Goal: Information Seeking & Learning: Understand process/instructions

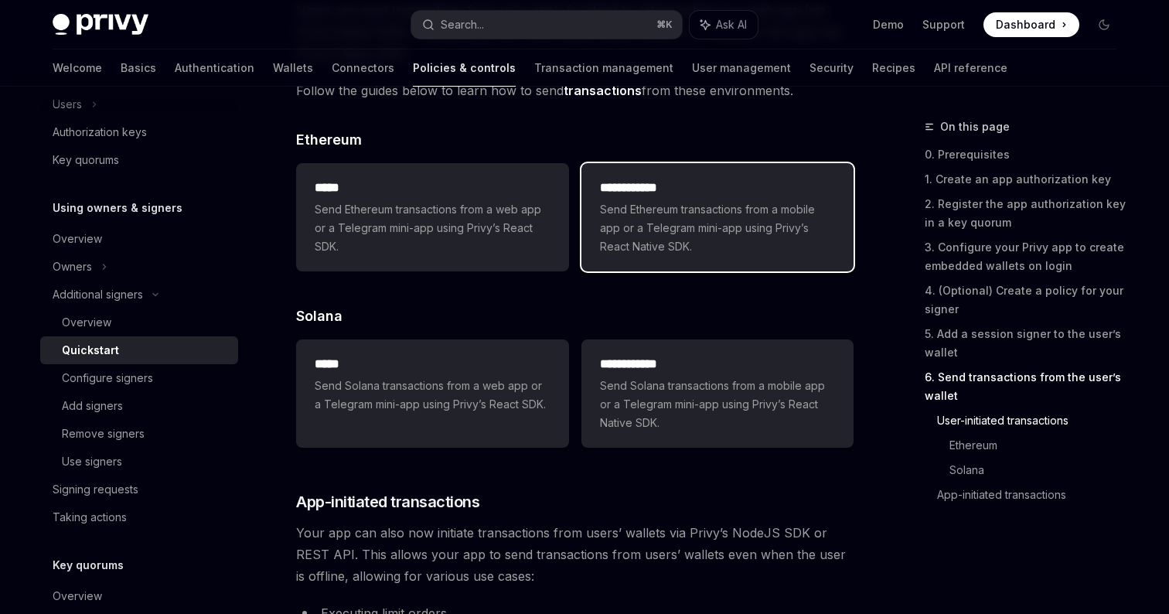
scroll to position [3285, 0]
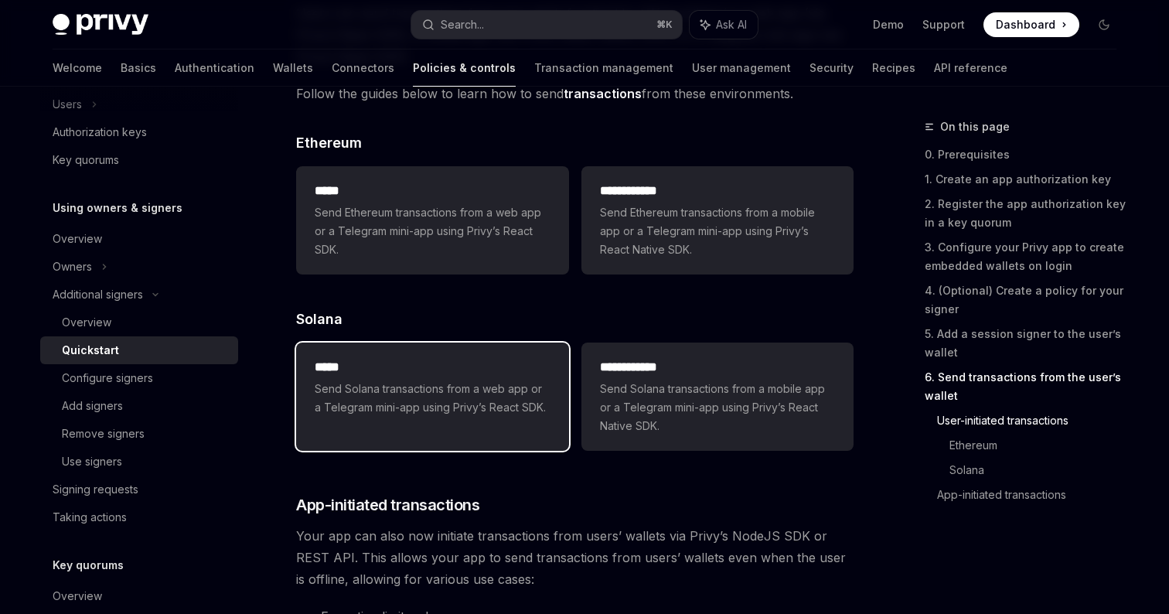
click at [516, 432] on div "***** Send Solana transactions from a web app or a Telegram mini-app using Priv…" at bounding box center [432, 387] width 272 height 90
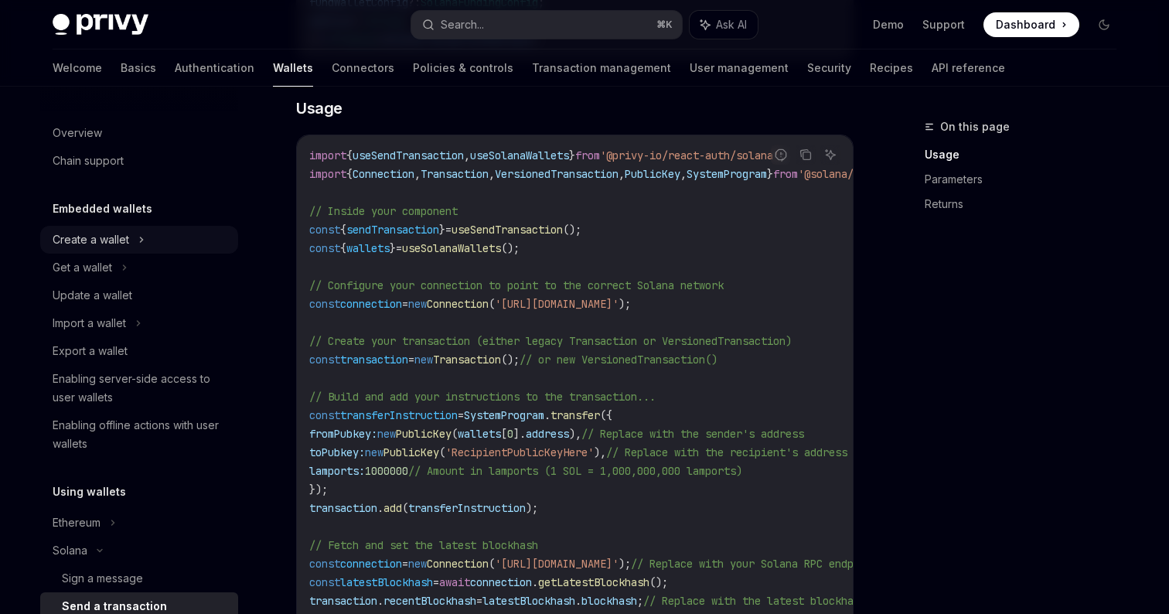
click at [104, 241] on div "Create a wallet" at bounding box center [91, 239] width 77 height 19
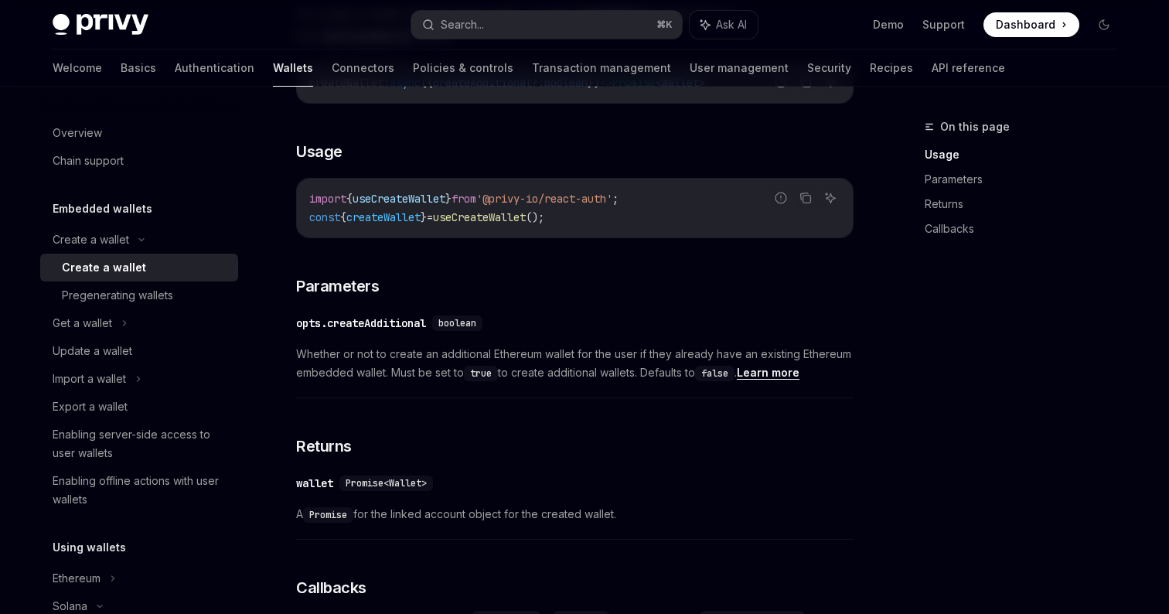
scroll to position [593, 0]
drag, startPoint x: 510, startPoint y: 202, endPoint x: 639, endPoint y: 201, distance: 129.1
click at [612, 201] on span "'@privy-io/react-auth'" at bounding box center [544, 199] width 136 height 14
copy span "@privy-io/react-auth"
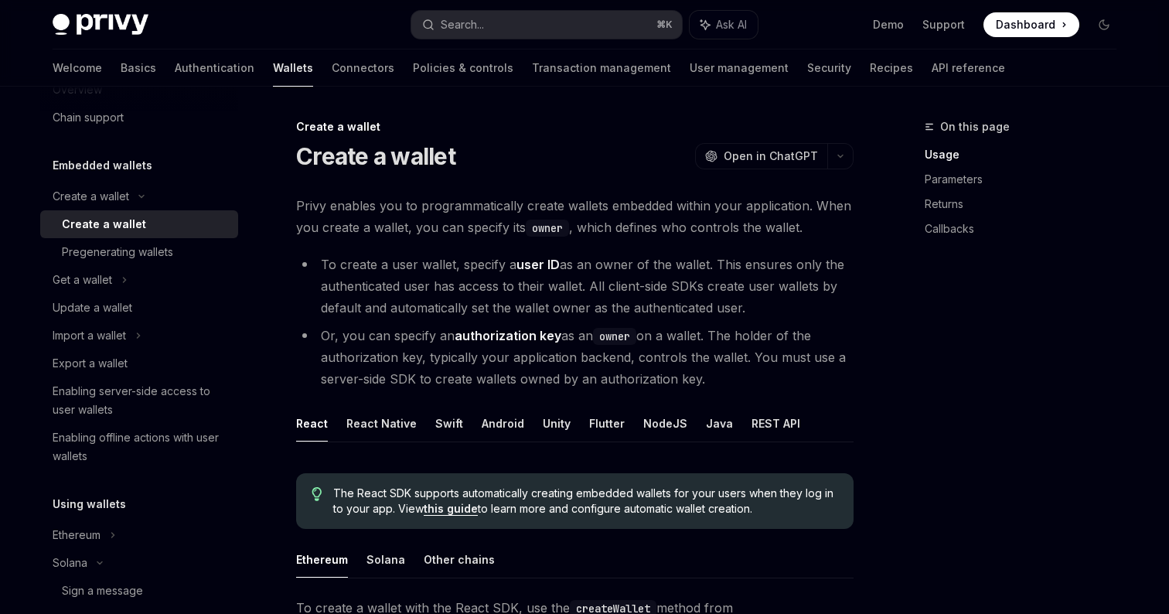
scroll to position [0, 0]
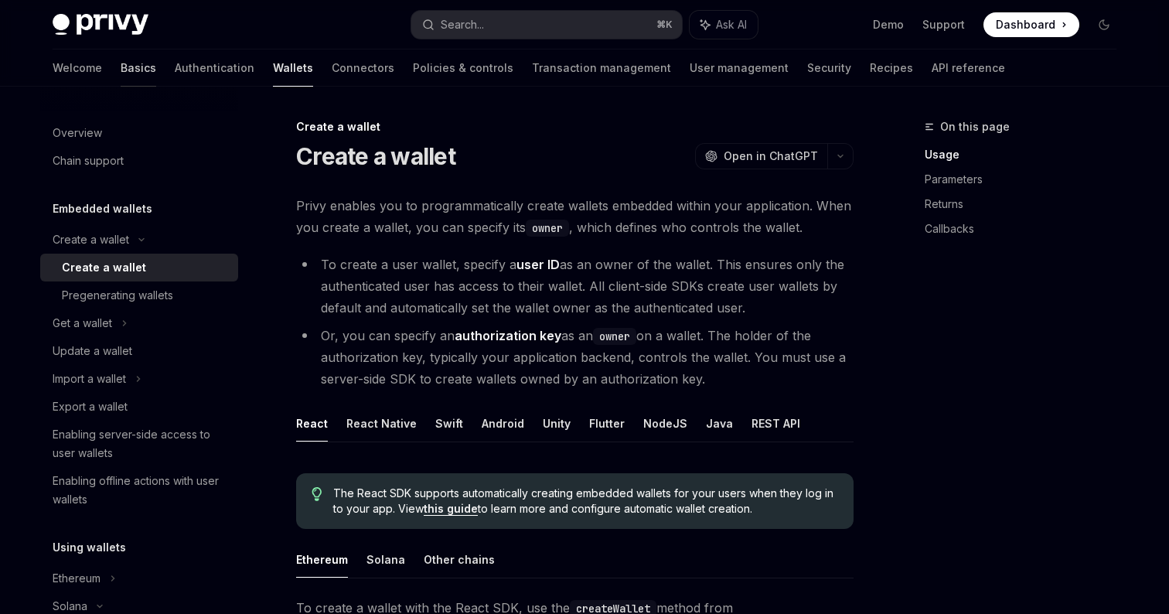
click at [121, 70] on link "Basics" at bounding box center [139, 67] width 36 height 37
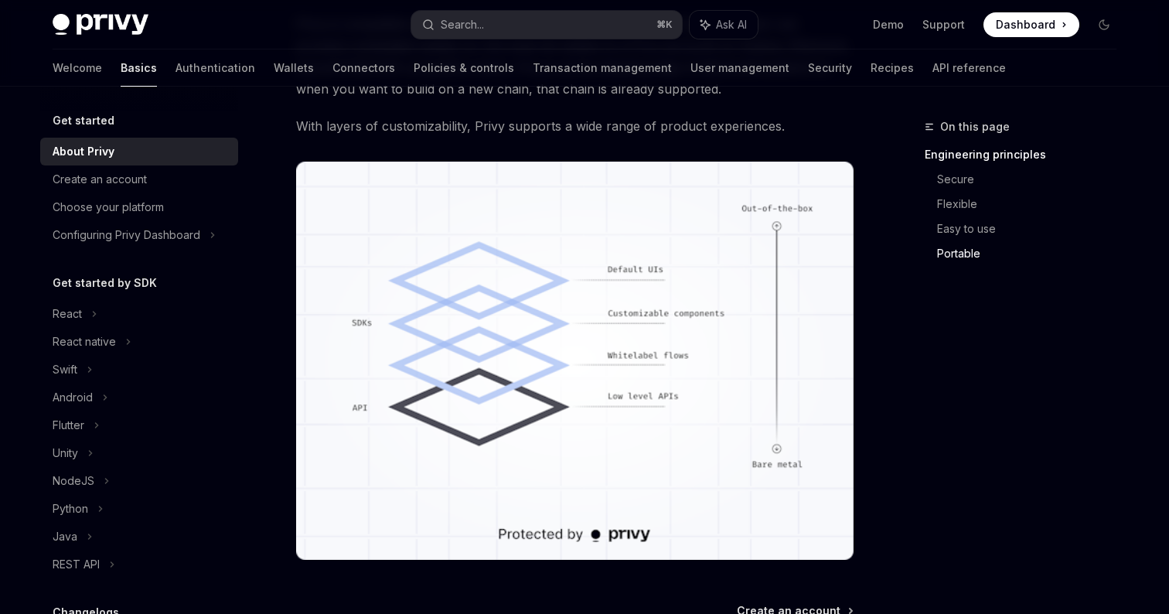
scroll to position [1408, 0]
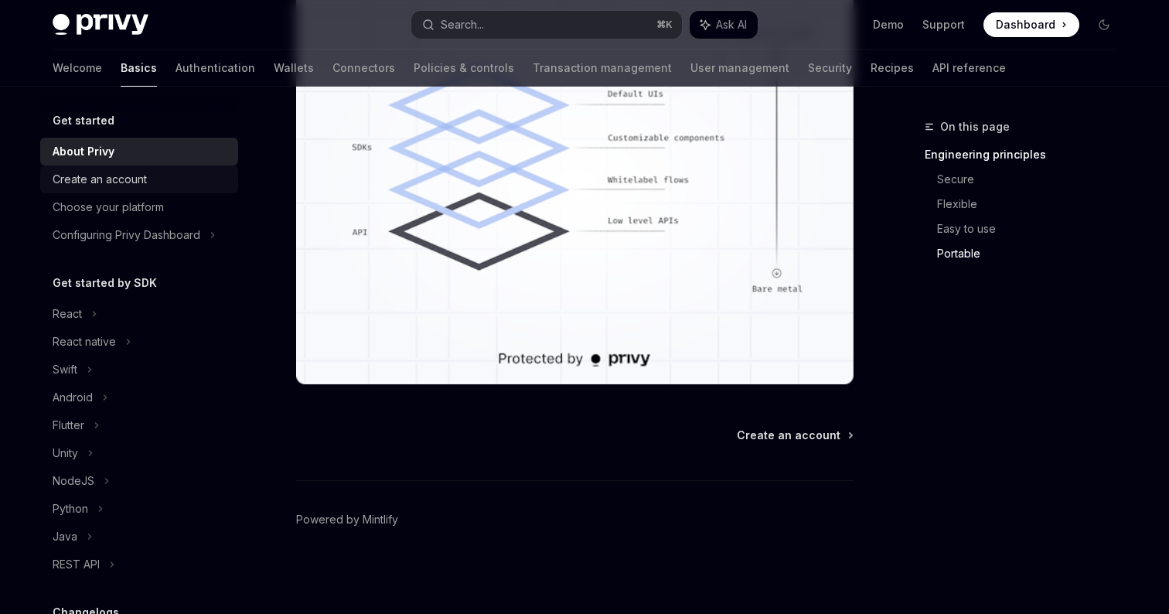
click at [142, 183] on div "Create an account" at bounding box center [100, 179] width 94 height 19
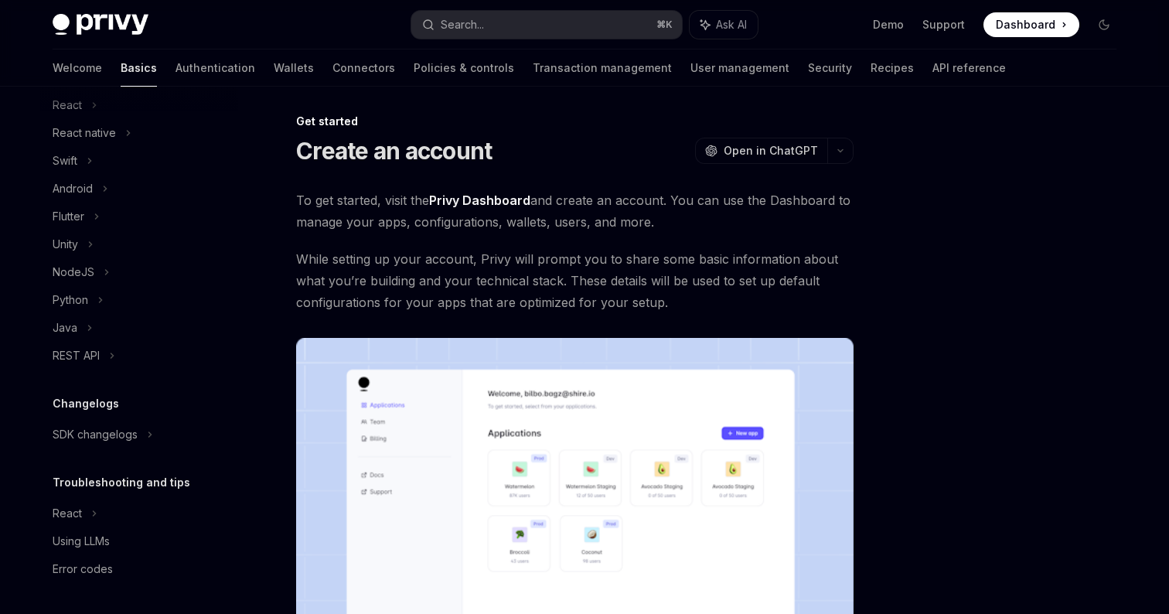
scroll to position [8, 0]
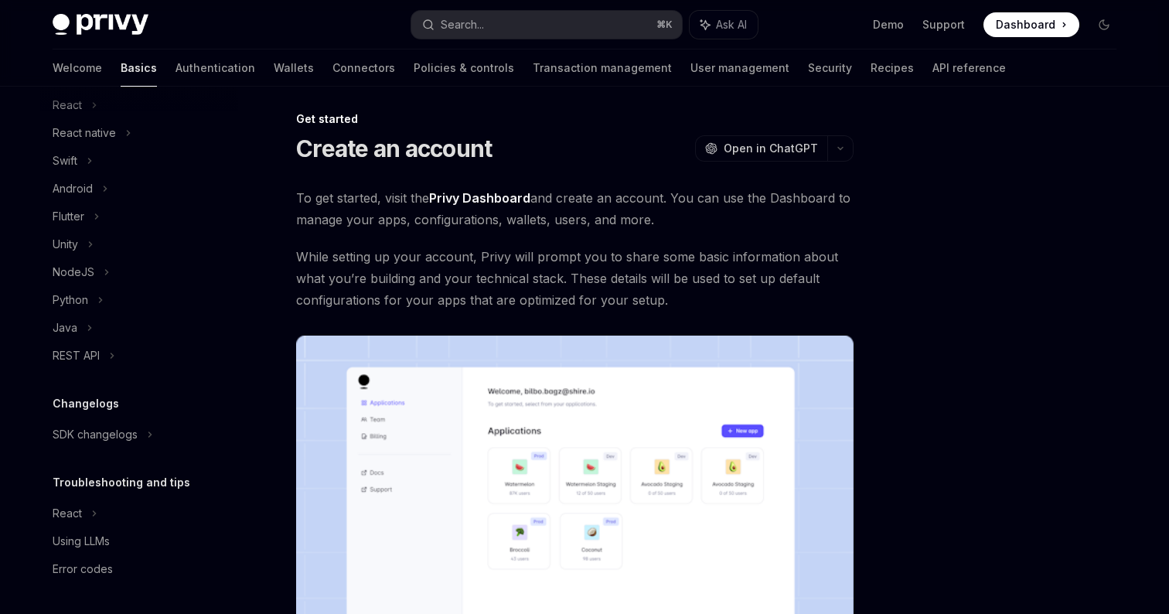
click at [438, 195] on link "Privy Dashboard" at bounding box center [479, 198] width 101 height 16
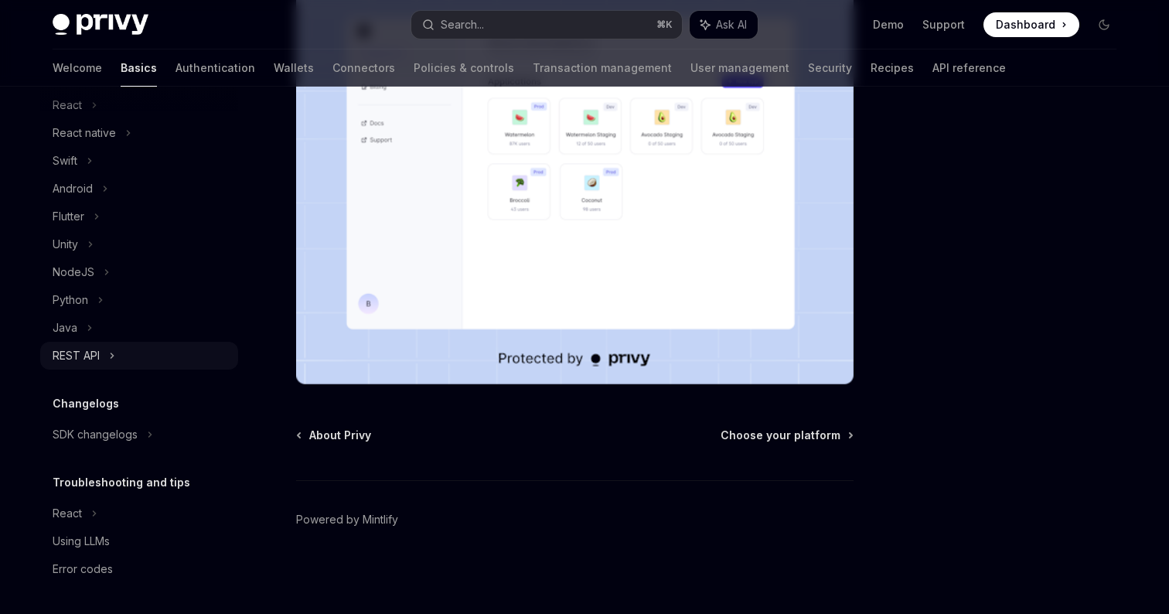
scroll to position [0, 0]
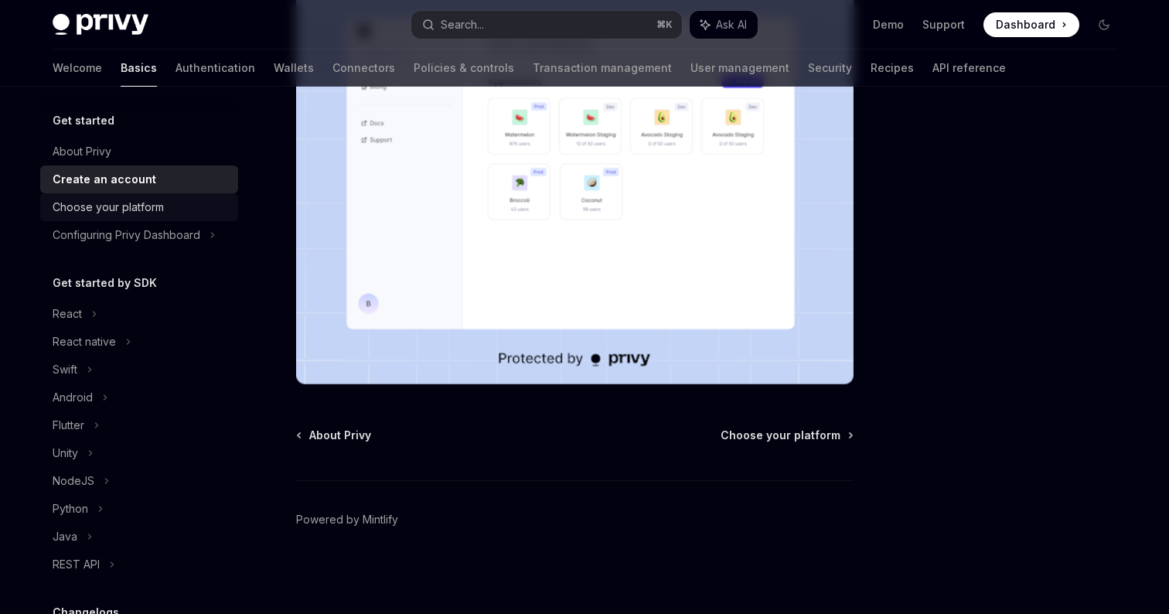
click at [104, 212] on div "Choose your platform" at bounding box center [108, 207] width 111 height 19
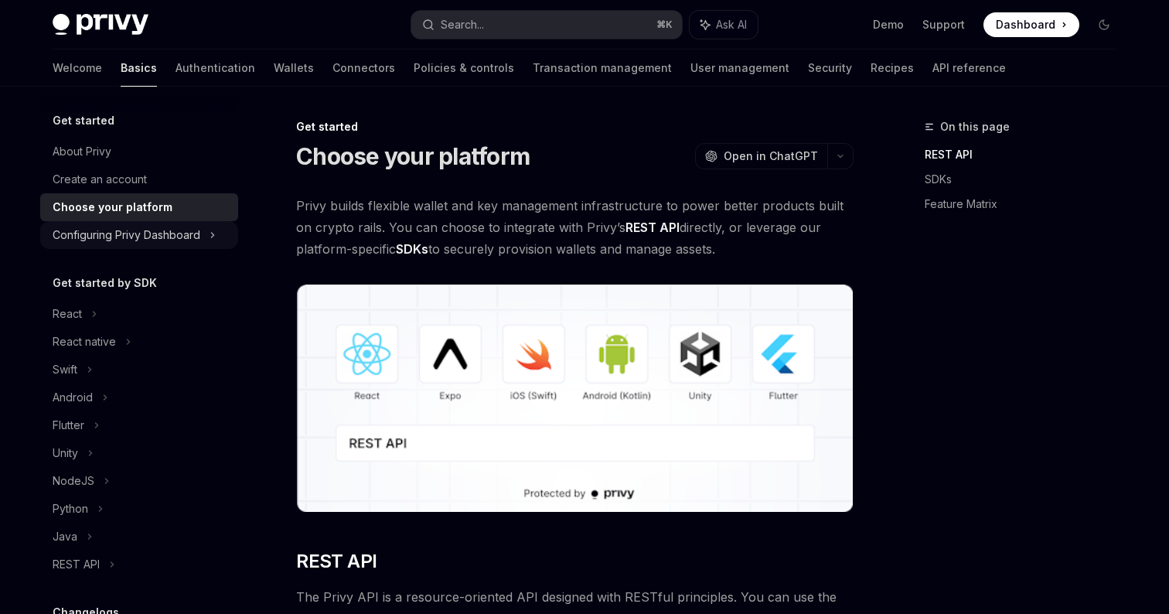
click at [124, 232] on div "Configuring Privy Dashboard" at bounding box center [127, 235] width 148 height 19
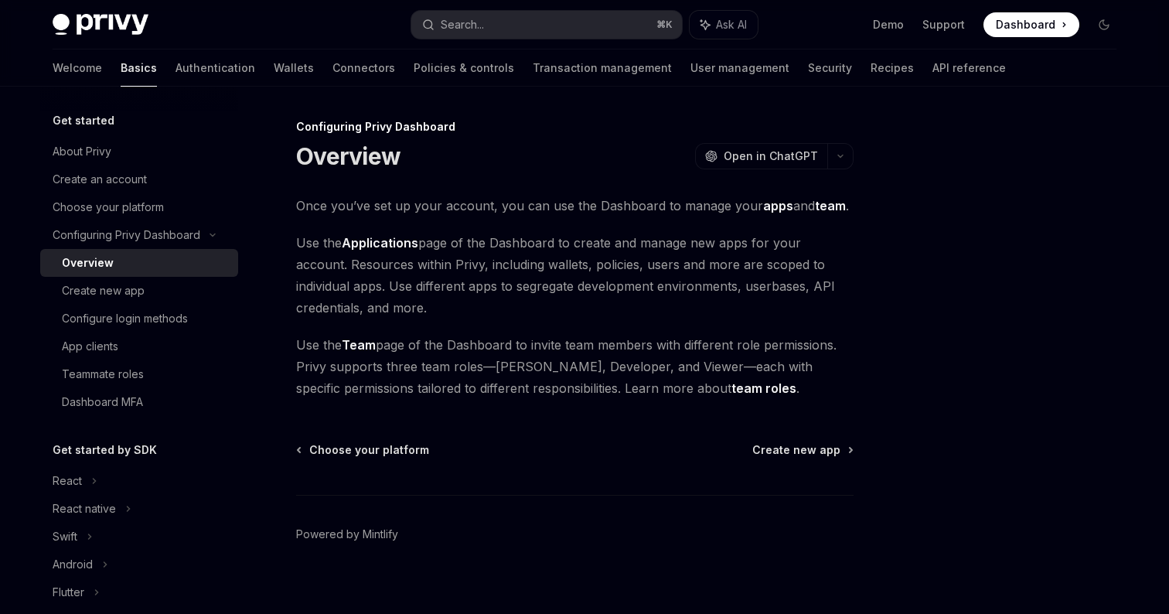
scroll to position [15, 0]
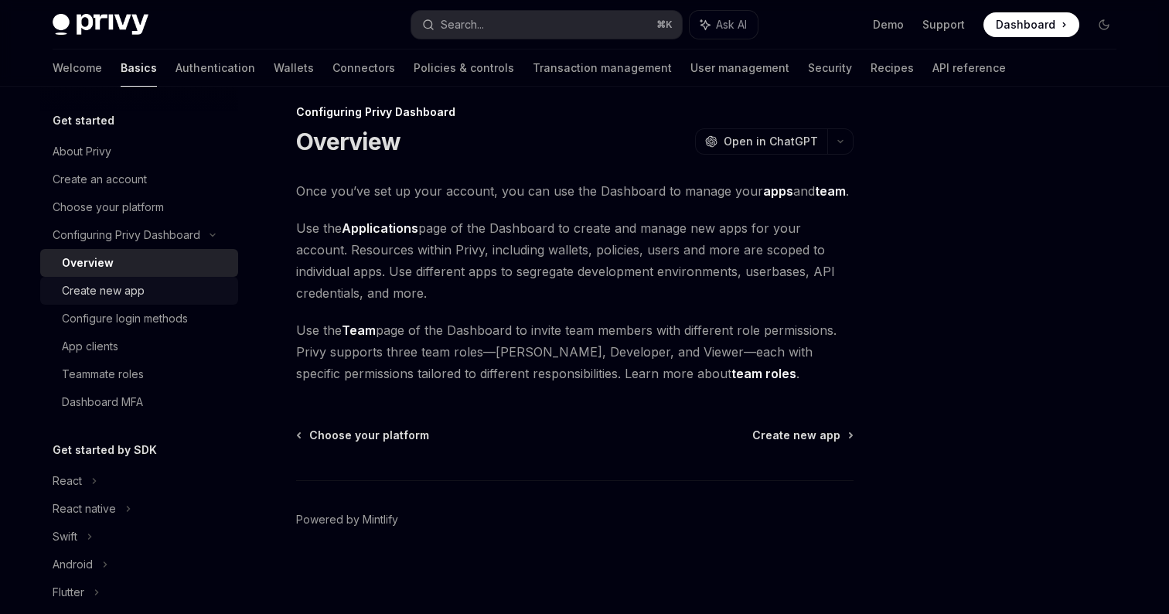
click at [87, 291] on div "Create new app" at bounding box center [103, 290] width 83 height 19
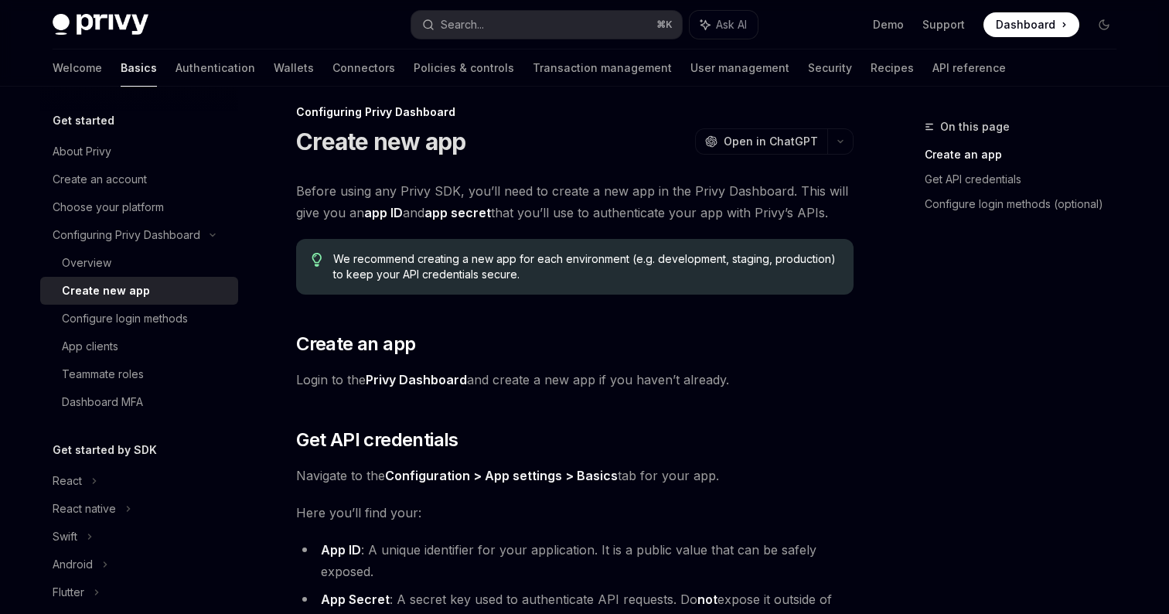
scroll to position [472, 0]
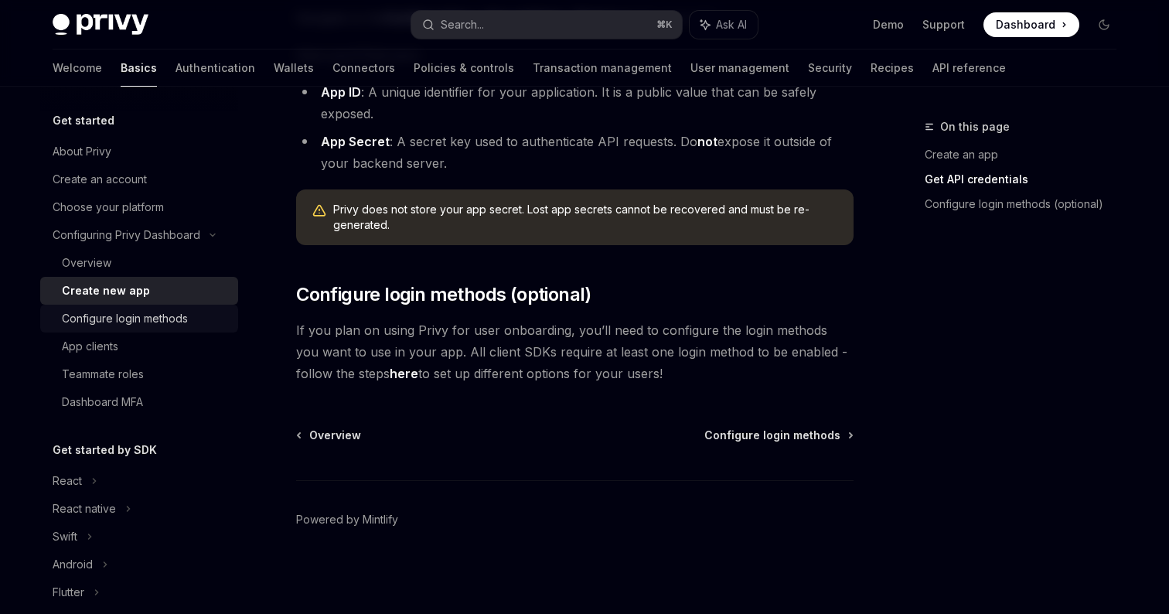
click at [169, 318] on div "Configure login methods" at bounding box center [125, 318] width 126 height 19
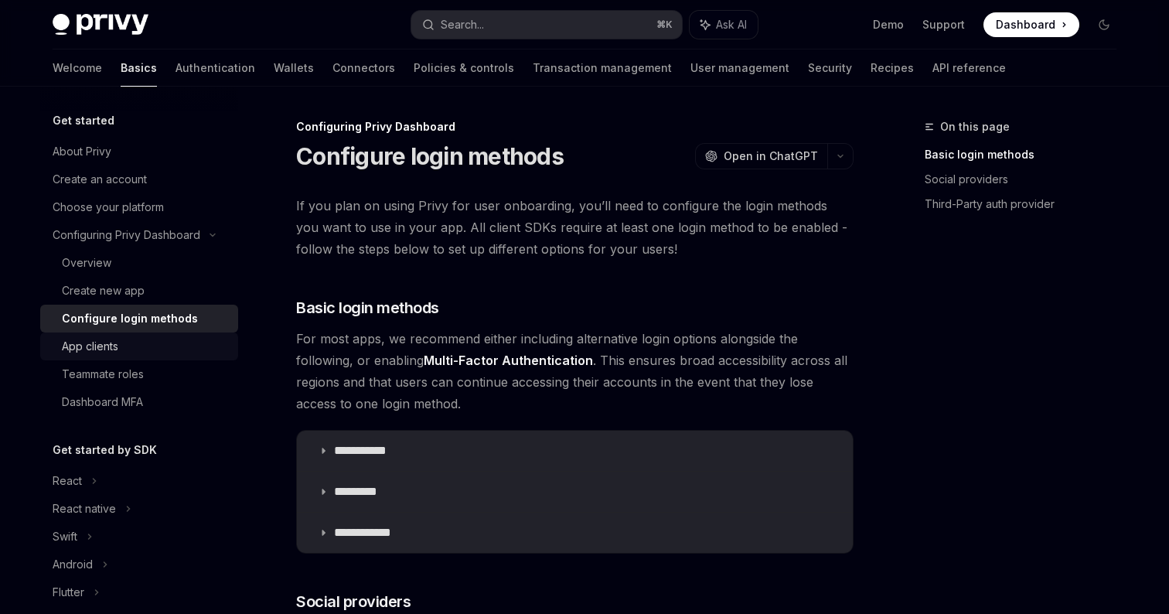
click at [155, 354] on div "App clients" at bounding box center [145, 346] width 167 height 19
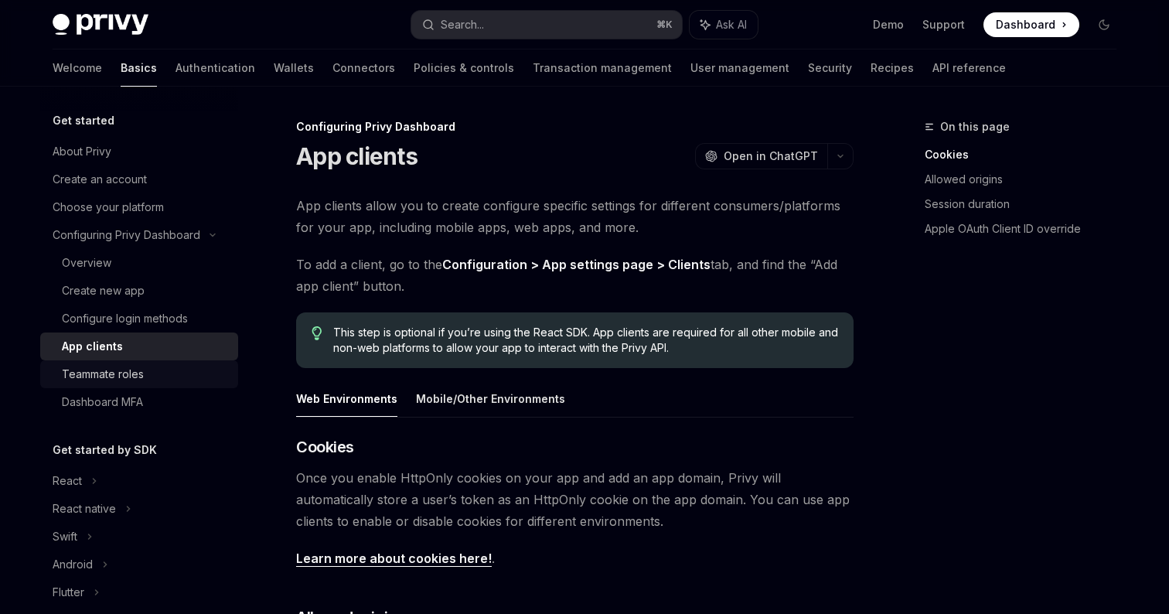
click at [155, 380] on div "Teammate roles" at bounding box center [145, 374] width 167 height 19
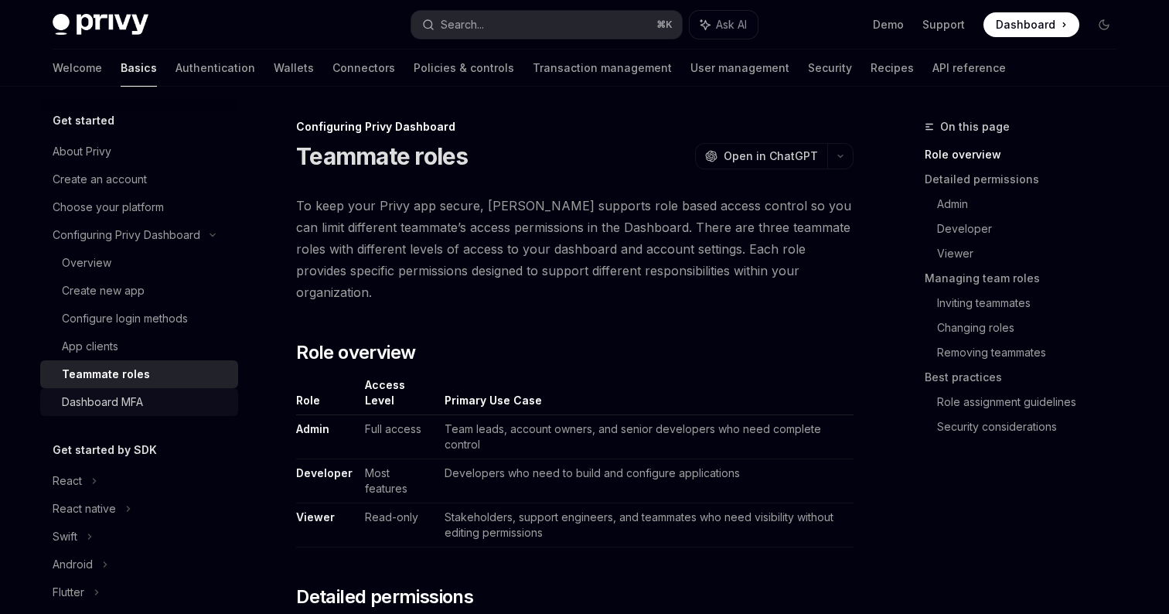
click at [155, 410] on div "Dashboard MFA" at bounding box center [145, 402] width 167 height 19
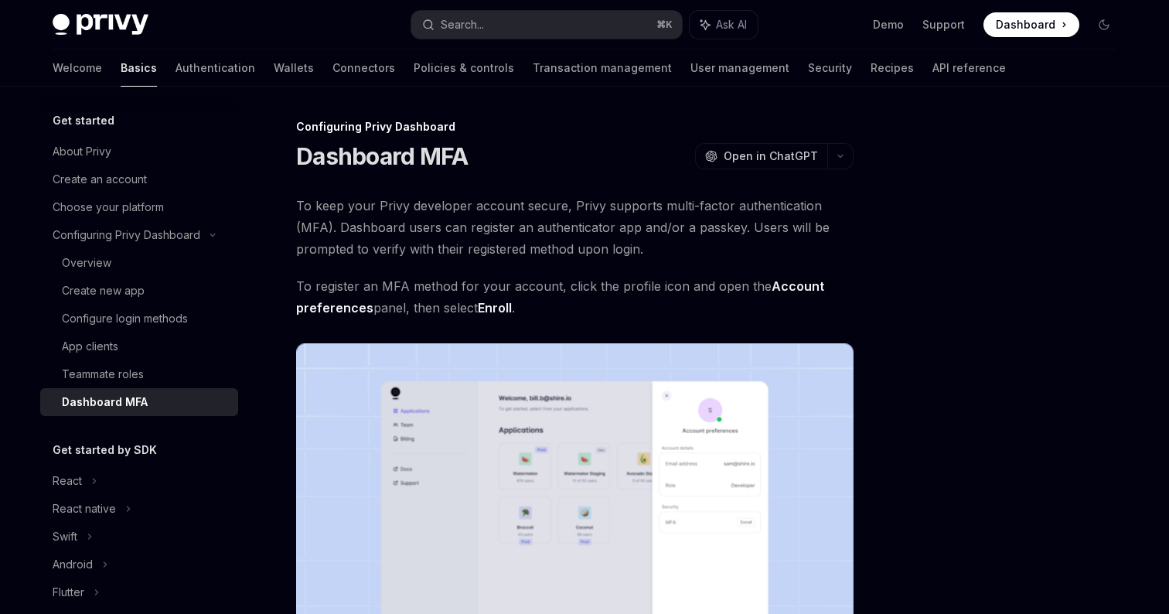
scroll to position [39, 0]
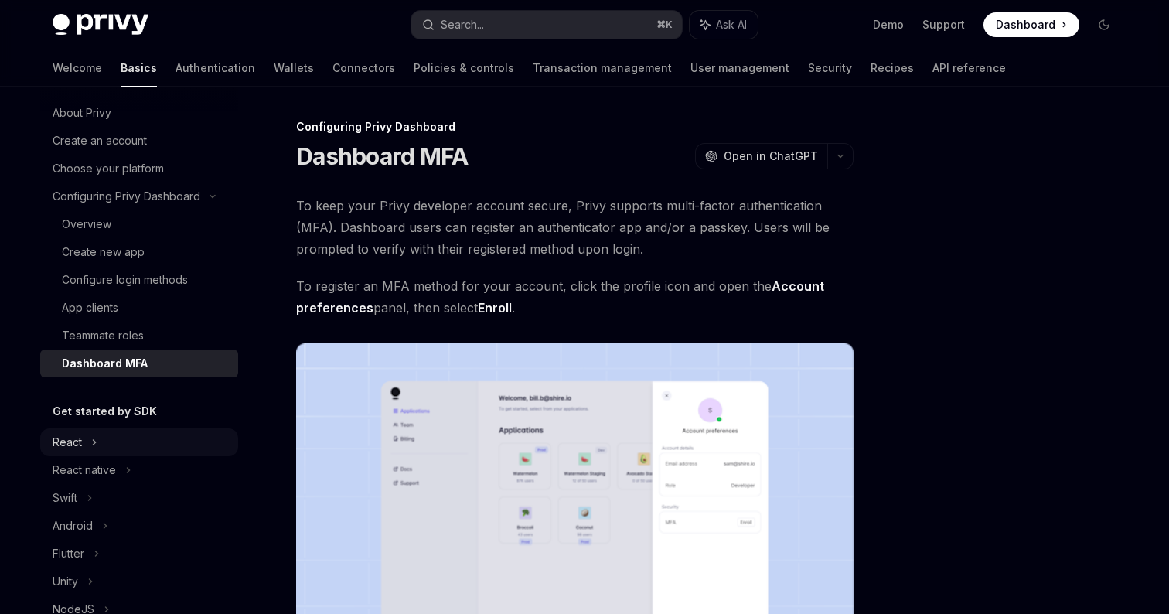
click at [96, 439] on icon at bounding box center [94, 442] width 6 height 19
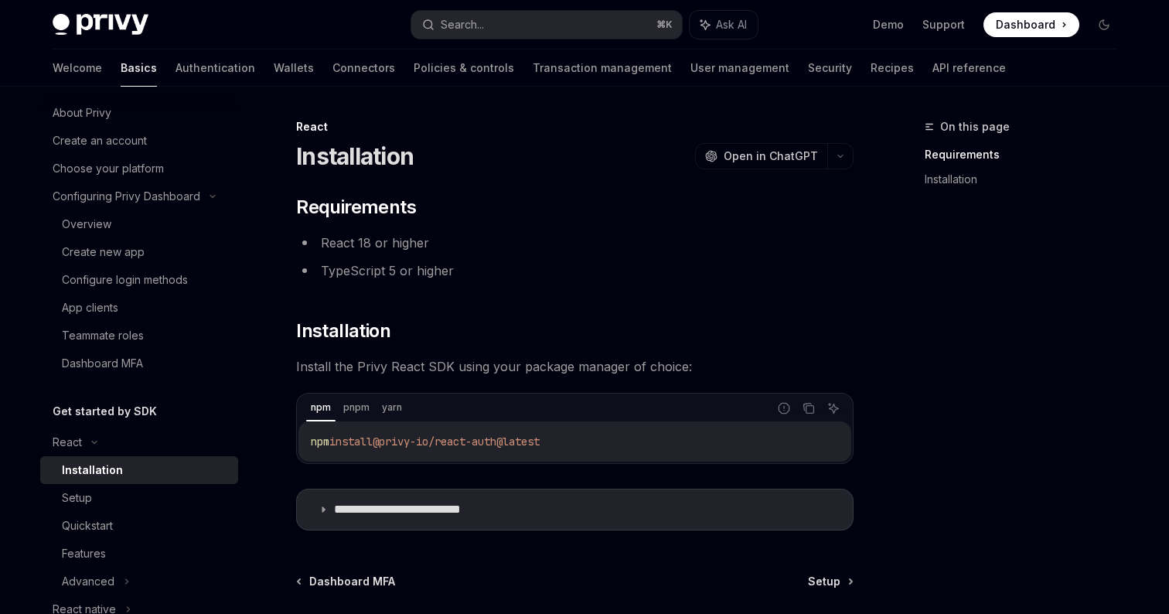
scroll to position [146, 0]
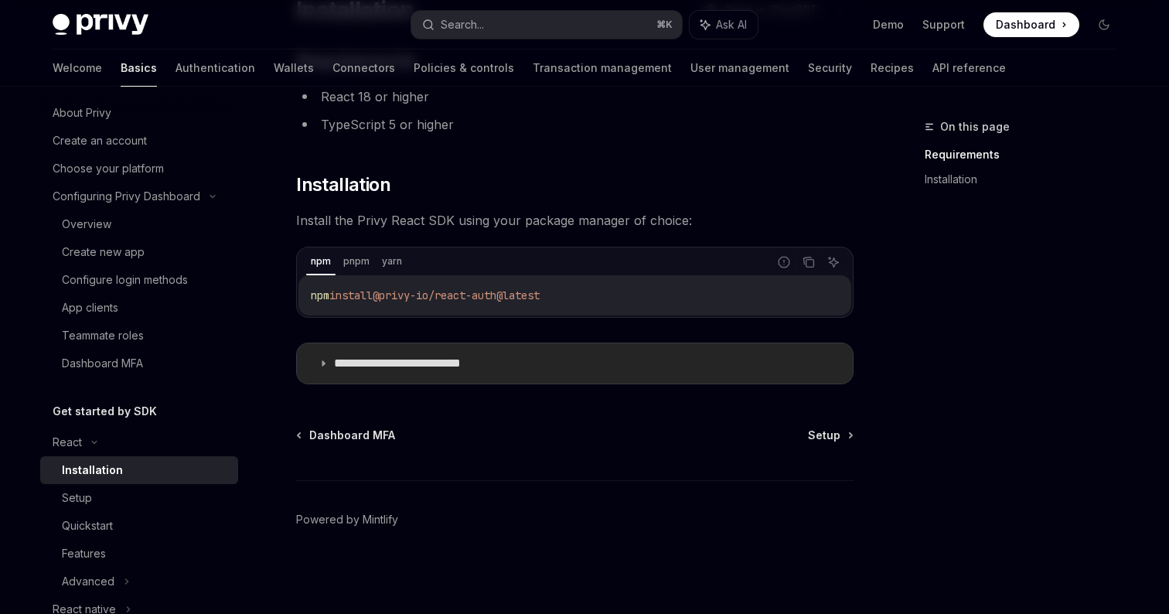
click at [693, 358] on summary "**********" at bounding box center [575, 363] width 556 height 40
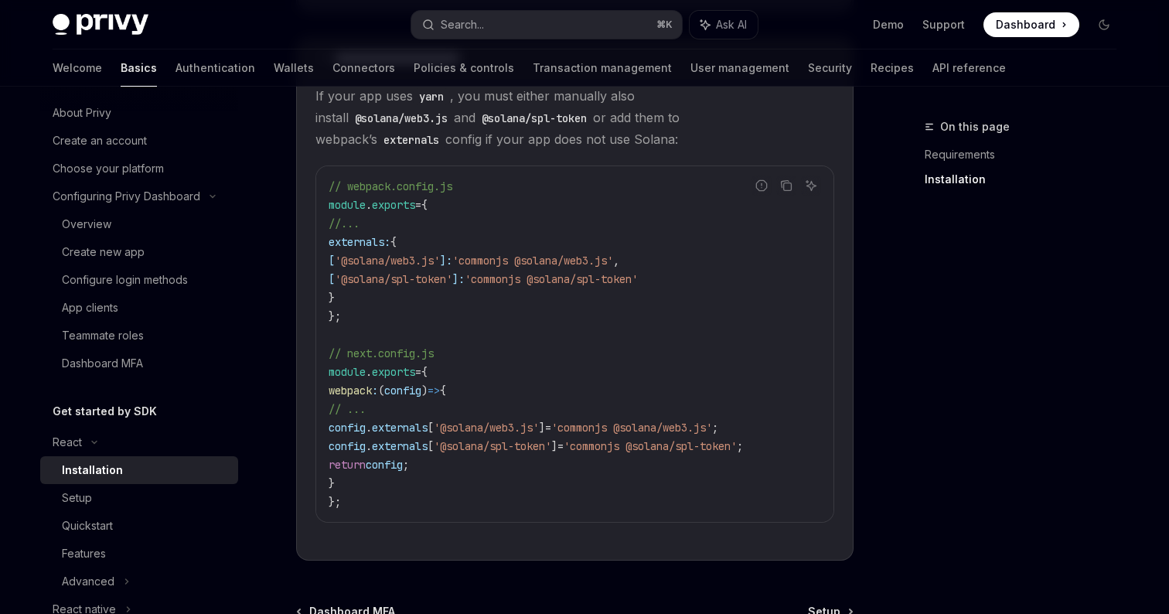
scroll to position [633, 0]
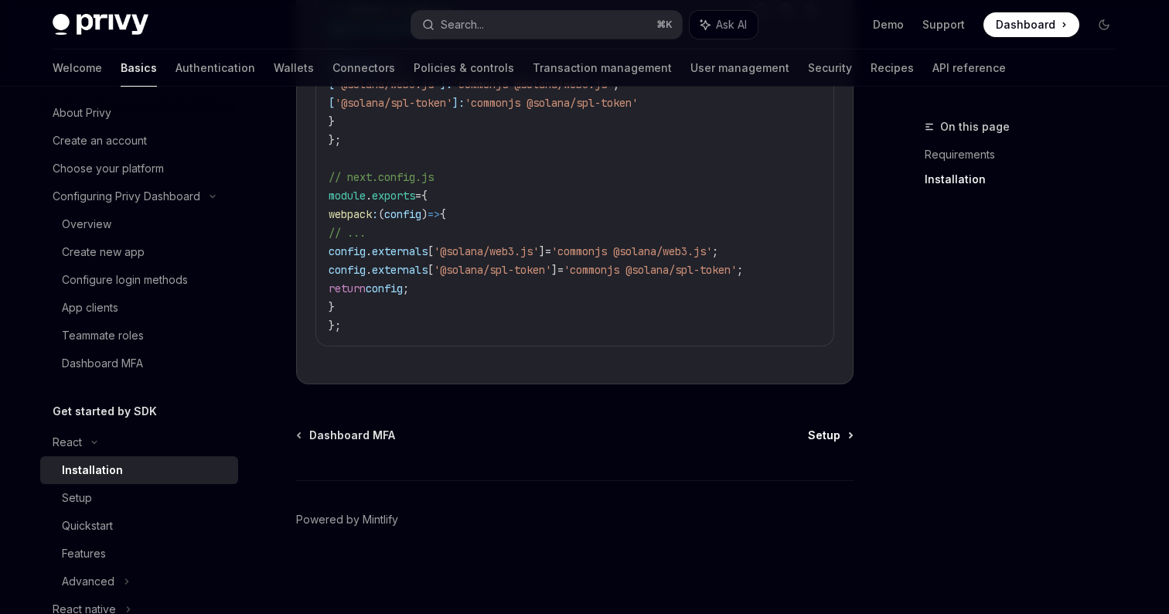
click at [850, 440] on link "Setup" at bounding box center [830, 434] width 44 height 15
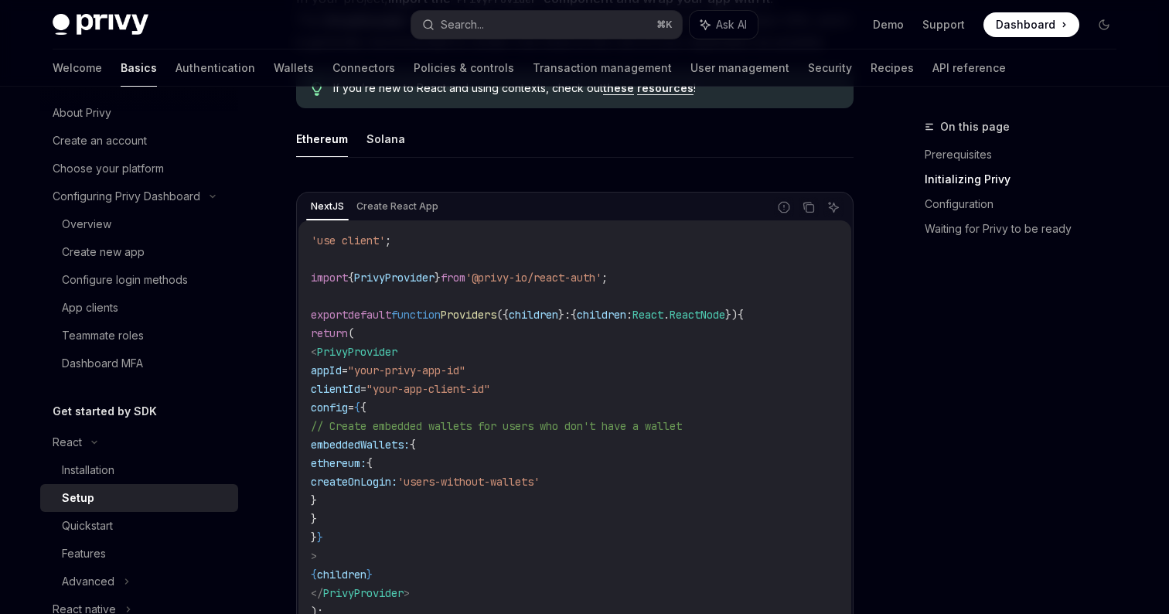
scroll to position [428, 0]
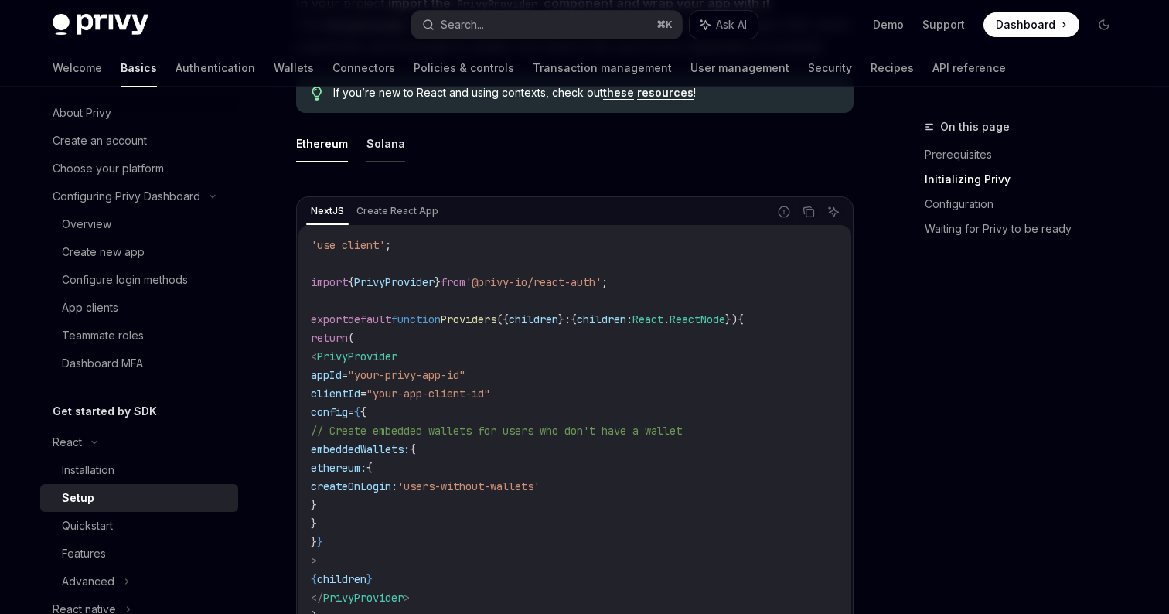
click at [390, 152] on button "Solana" at bounding box center [385, 143] width 39 height 36
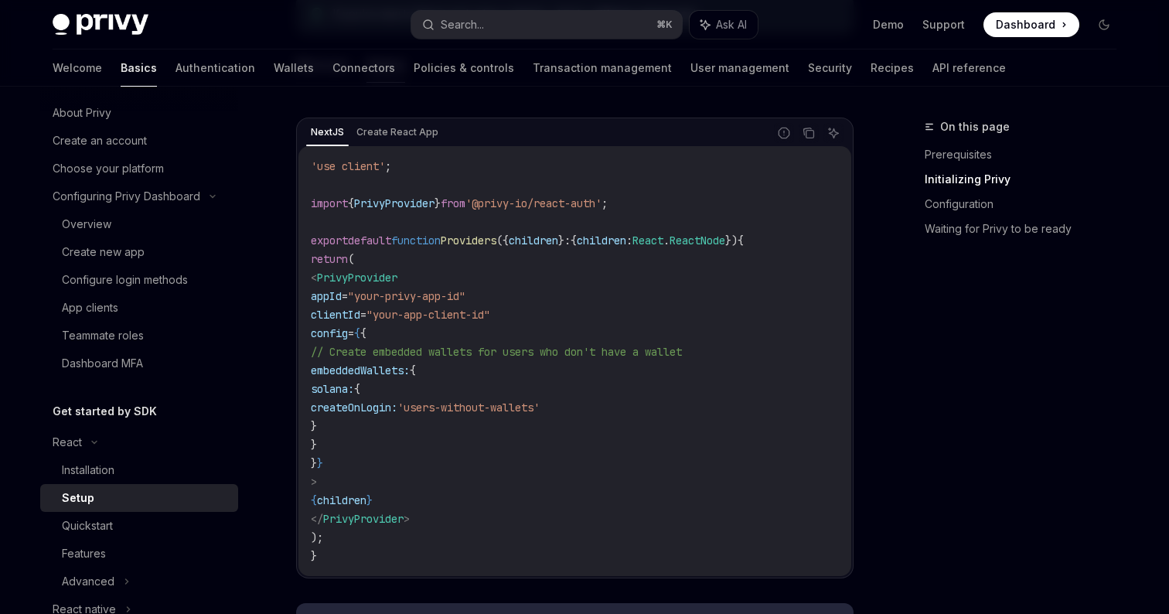
scroll to position [516, 0]
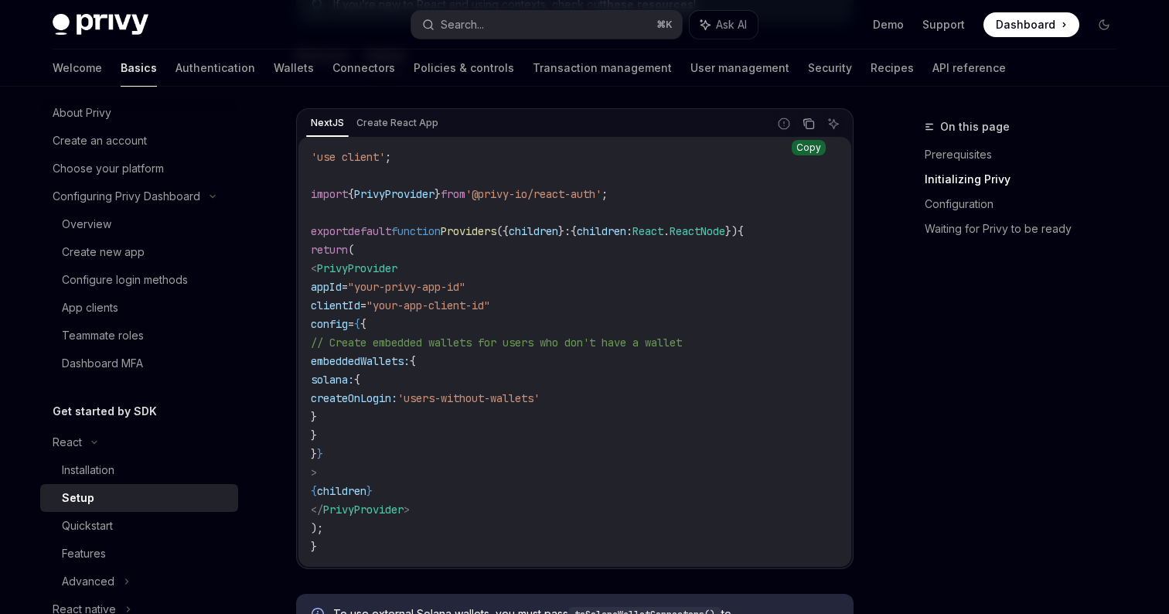
click at [807, 125] on icon "Copy the contents from the code block" at bounding box center [808, 123] width 12 height 12
drag, startPoint x: 309, startPoint y: 155, endPoint x: 443, endPoint y: 158, distance: 133.8
click at [443, 158] on div "'use client' ; import { PrivyProvider } from '@privy-io/react-auth' ; export de…" at bounding box center [574, 352] width 553 height 430
copy span "'use client' ;"
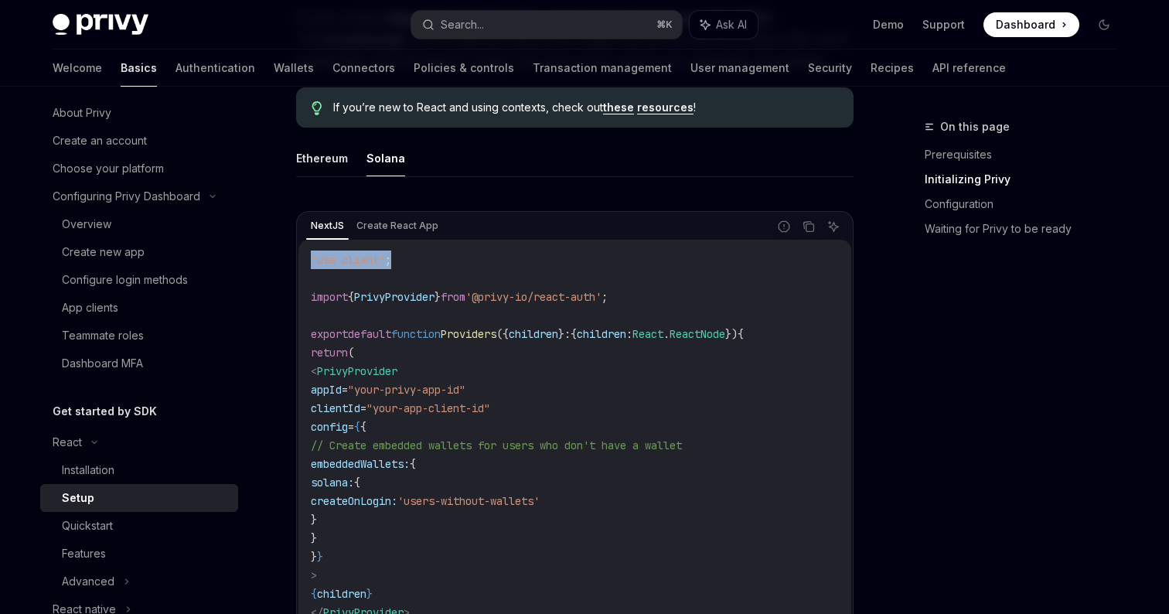
scroll to position [434, 0]
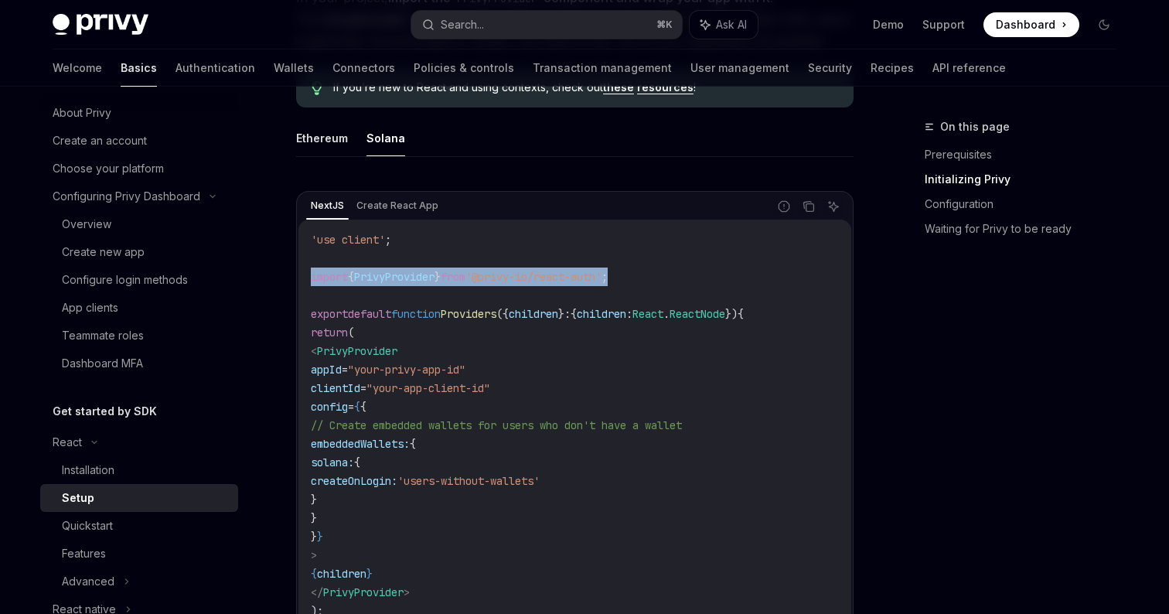
drag, startPoint x: 309, startPoint y: 276, endPoint x: 720, endPoint y: 271, distance: 411.3
click at [720, 271] on div "'use client' ; import { PrivyProvider } from '@privy-io/react-auth' ; export de…" at bounding box center [574, 435] width 553 height 430
copy span "import { PrivyProvider } from '@privy-io/react-auth' ;"
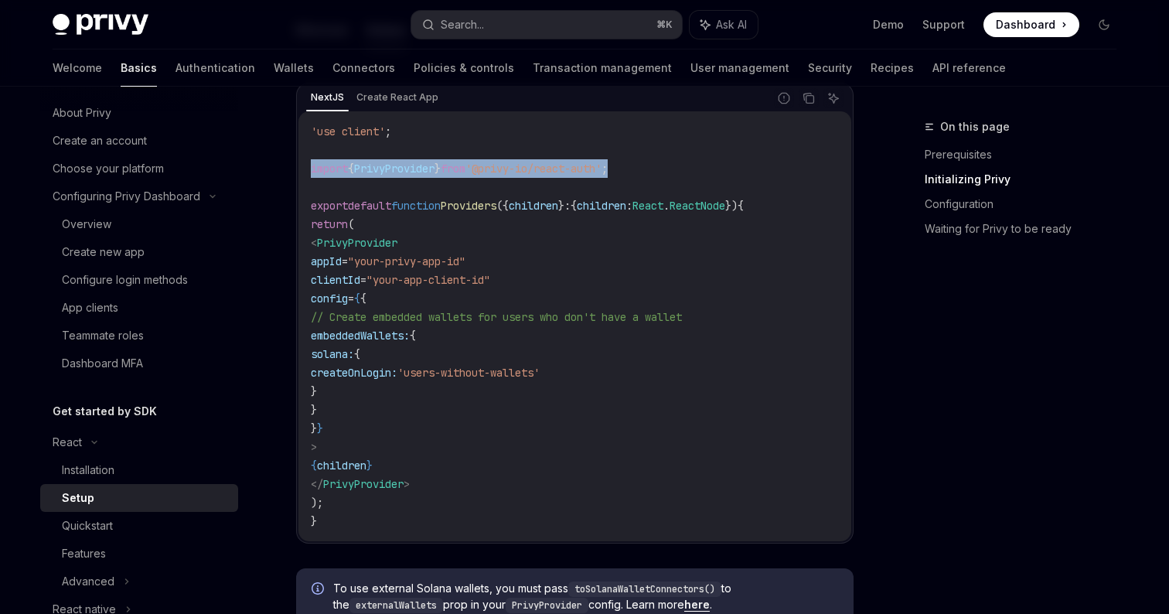
scroll to position [543, 0]
drag, startPoint x: 336, startPoint y: 242, endPoint x: 360, endPoint y: 442, distance: 201.6
click at [360, 442] on code "'use client' ; import { PrivyProvider } from '@privy-io/react-auth' ; export de…" at bounding box center [575, 325] width 528 height 408
copy code "< PrivyProvider appId = "your-privy-app-id" clientId = "your-app-client-id" con…"
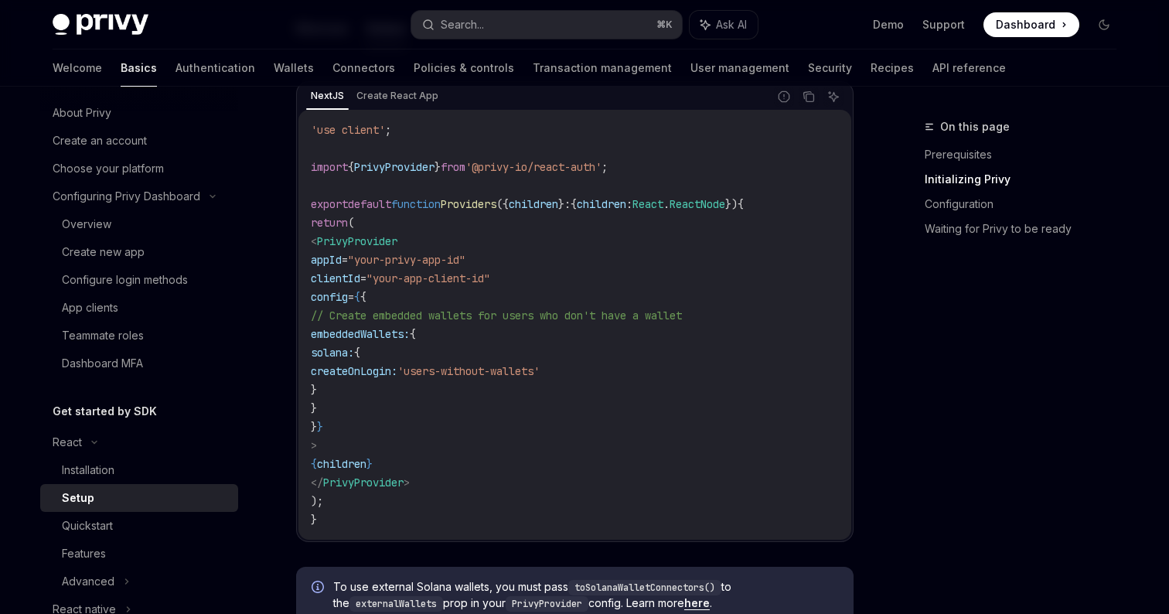
click at [407, 499] on code "'use client' ; import { PrivyProvider } from '@privy-io/react-auth' ; export de…" at bounding box center [575, 325] width 528 height 408
drag, startPoint x: 336, startPoint y: 240, endPoint x: 476, endPoint y: 475, distance: 272.8
click at [476, 475] on code "'use client' ; import { PrivyProvider } from '@privy-io/react-auth' ; export de…" at bounding box center [575, 325] width 528 height 408
copy code "< PrivyProvider appId = "your-privy-app-id" clientId = "your-app-client-id" con…"
click at [534, 501] on code "'use client' ; import { PrivyProvider } from '@privy-io/react-auth' ; export de…" at bounding box center [575, 325] width 528 height 408
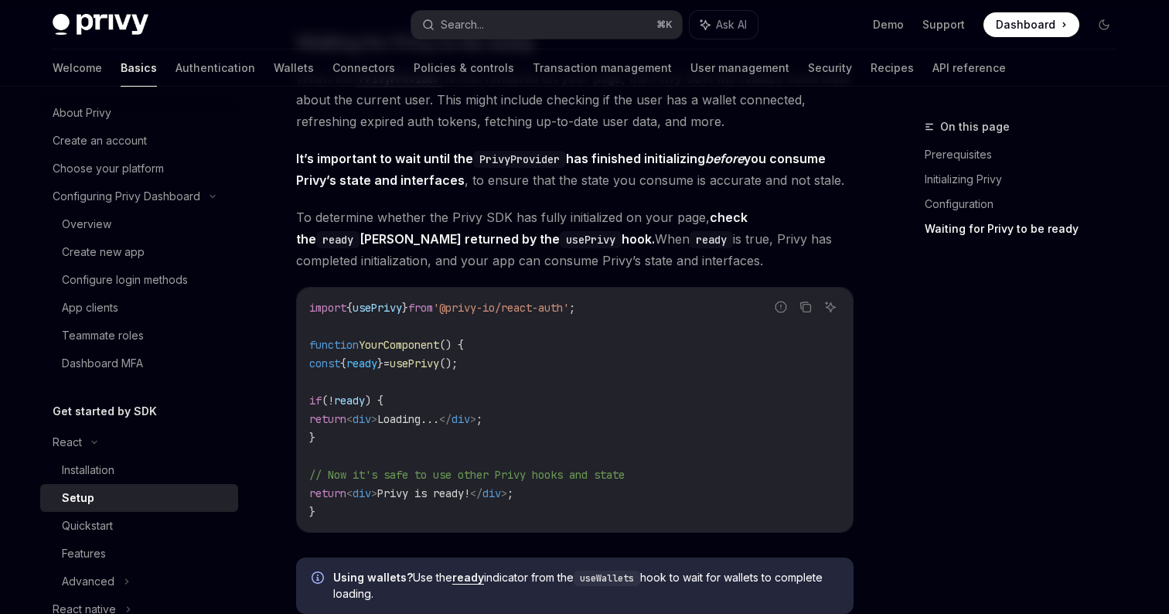
scroll to position [1601, 0]
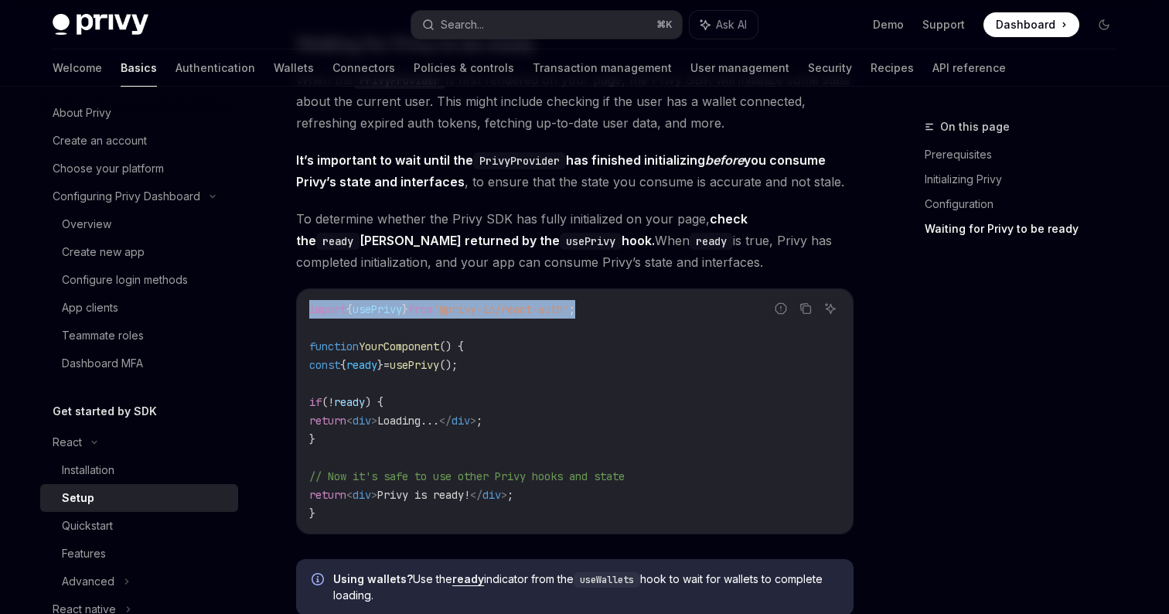
drag, startPoint x: 613, startPoint y: 305, endPoint x: 270, endPoint y: 313, distance: 343.3
copy span "import { usePrivy } from '@privy-io/react-auth' ;"
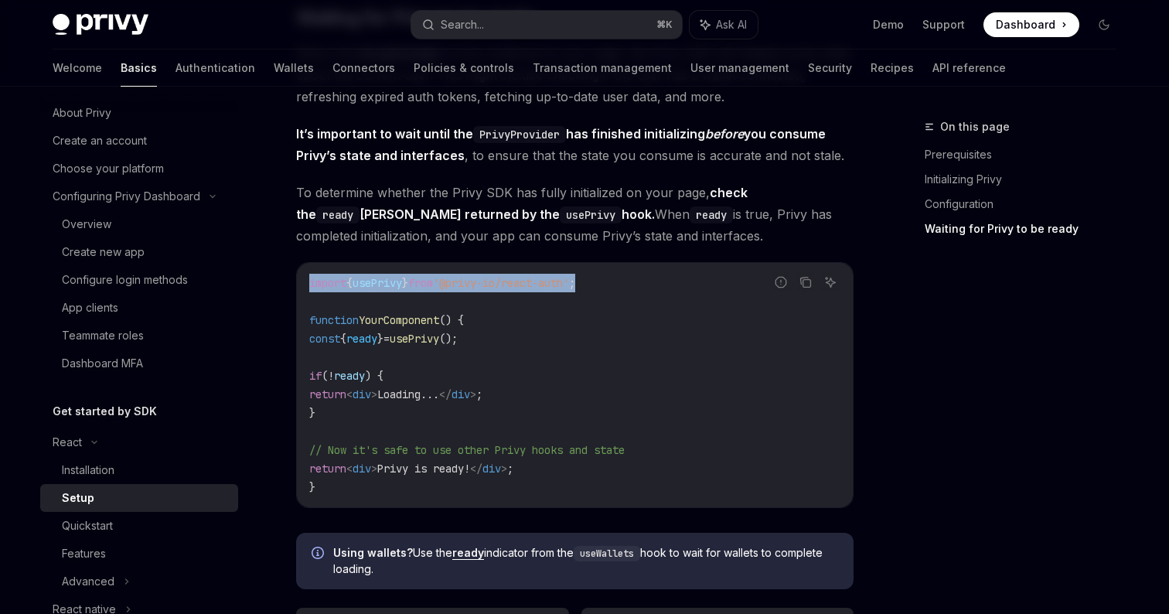
scroll to position [1640, 0]
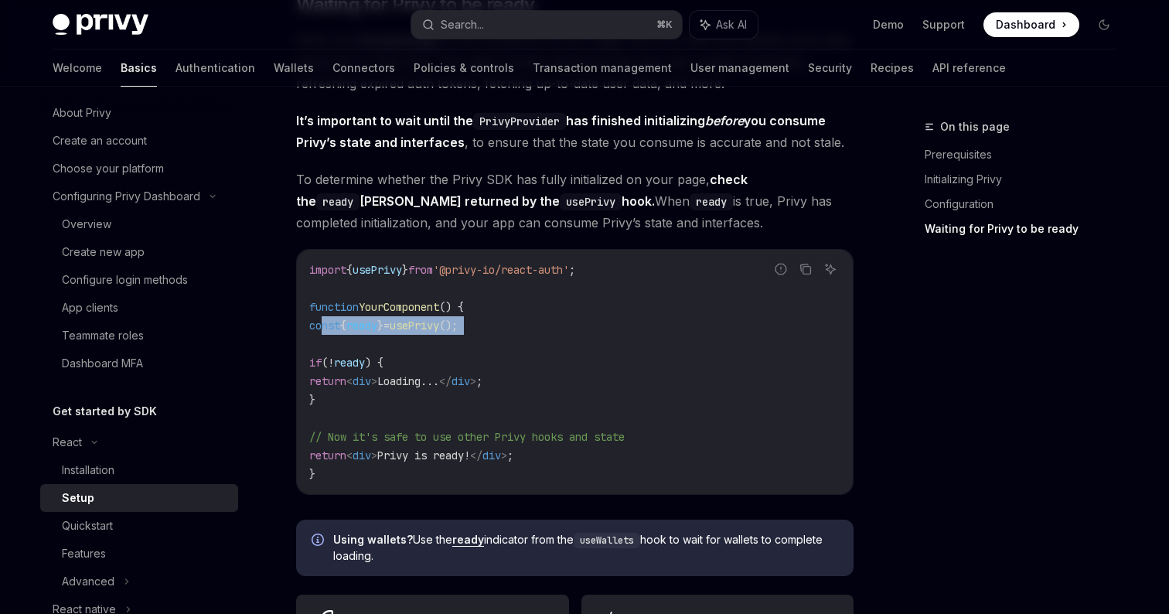
drag, startPoint x: 322, startPoint y: 326, endPoint x: 560, endPoint y: 339, distance: 238.4
click at [560, 339] on code "import { usePrivy } from '@privy-io/react-auth' ; function YourComponent () { c…" at bounding box center [574, 371] width 531 height 223
copy code "const { ready } = usePrivy ();"
drag, startPoint x: 322, startPoint y: 363, endPoint x: 355, endPoint y: 392, distance: 44.4
click at [355, 392] on code "import { usePrivy } from '@privy-io/react-auth' ; function YourComponent () { c…" at bounding box center [574, 371] width 531 height 223
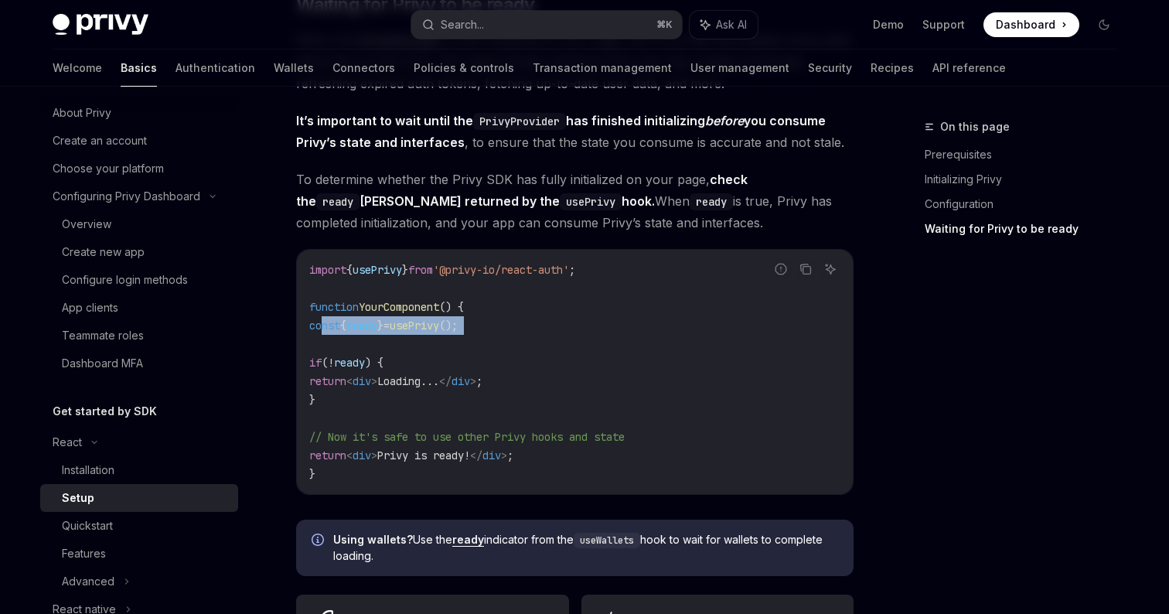
copy code "if ( ! ready ) { return < div > Loading... </ div > ; }"
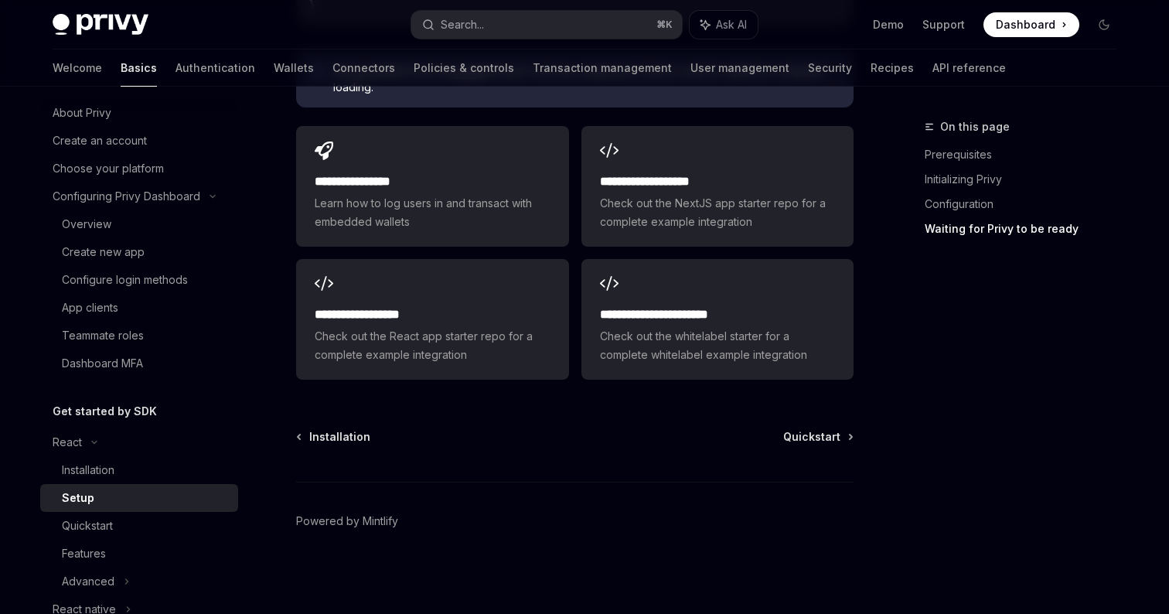
scroll to position [2107, 0]
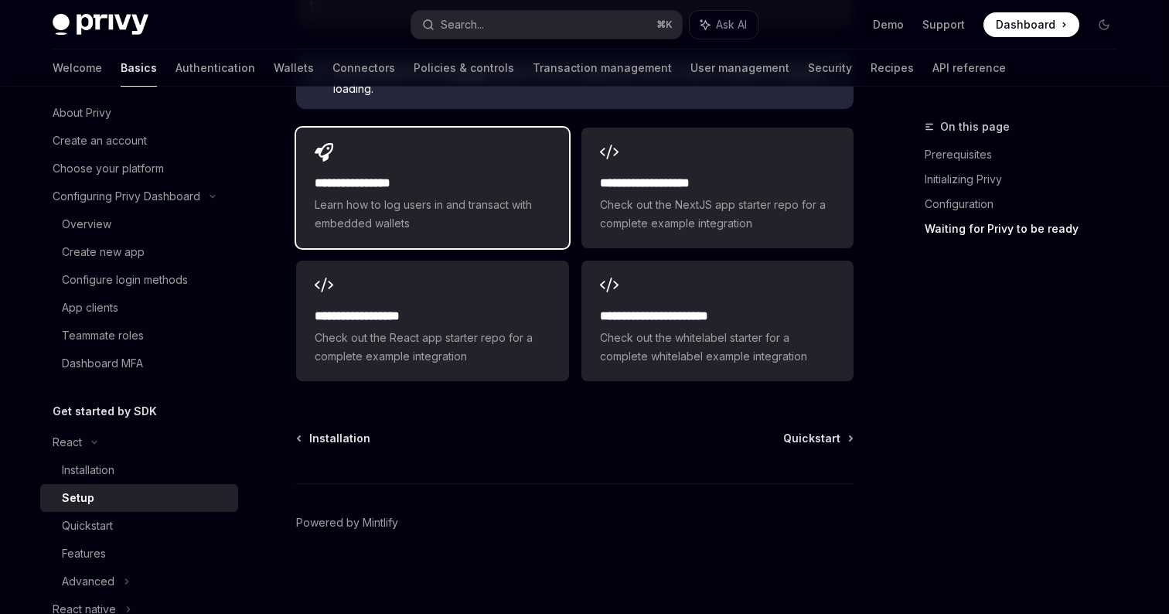
click at [423, 218] on span "Learn how to log users in and transact with embedded wallets" at bounding box center [432, 214] width 235 height 37
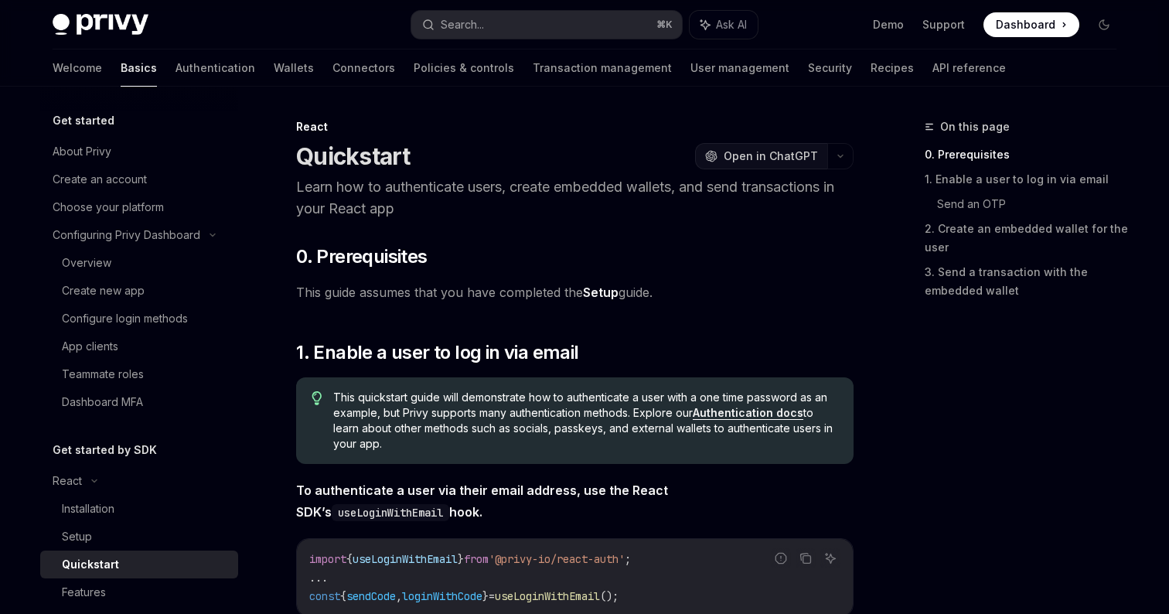
click at [717, 150] on icon "OpenAI" at bounding box center [711, 156] width 12 height 12
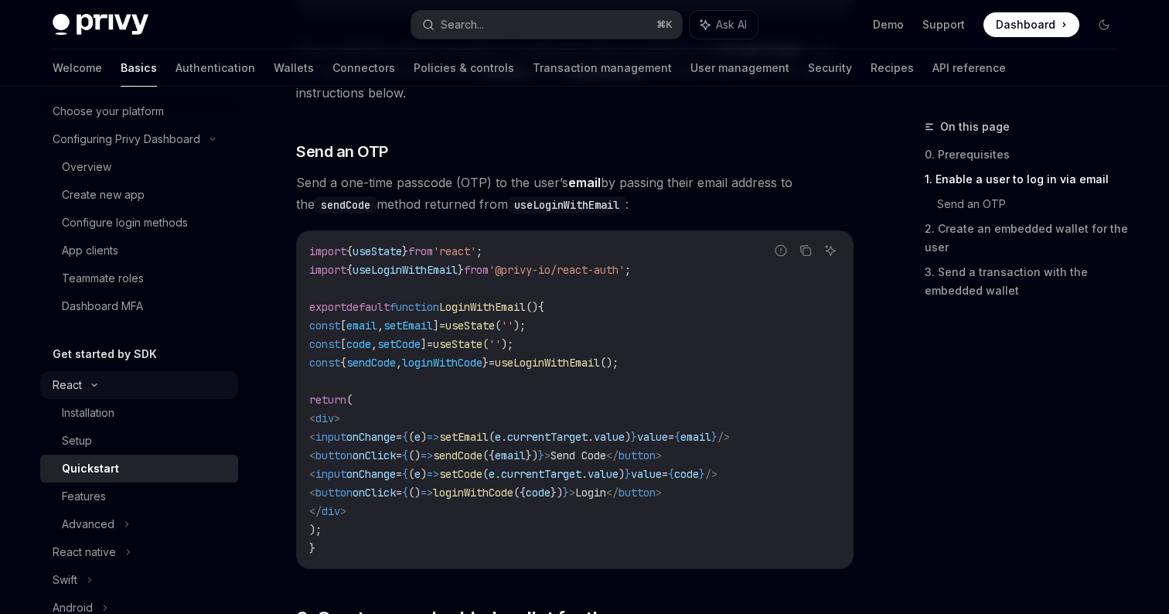
scroll to position [105, 0]
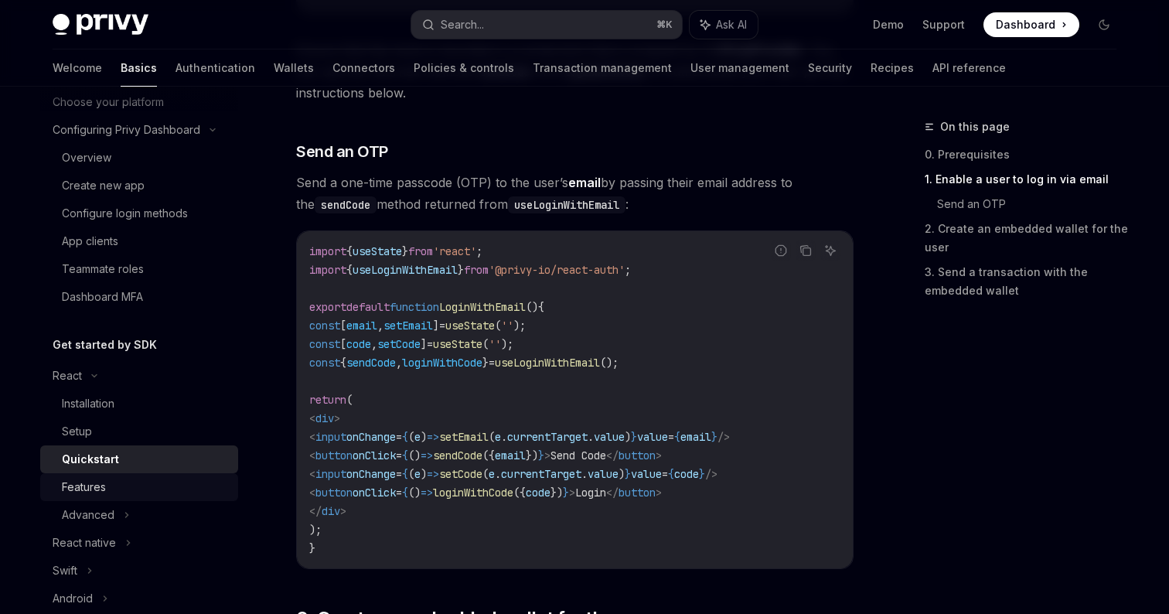
click at [126, 495] on div "Features" at bounding box center [145, 487] width 167 height 19
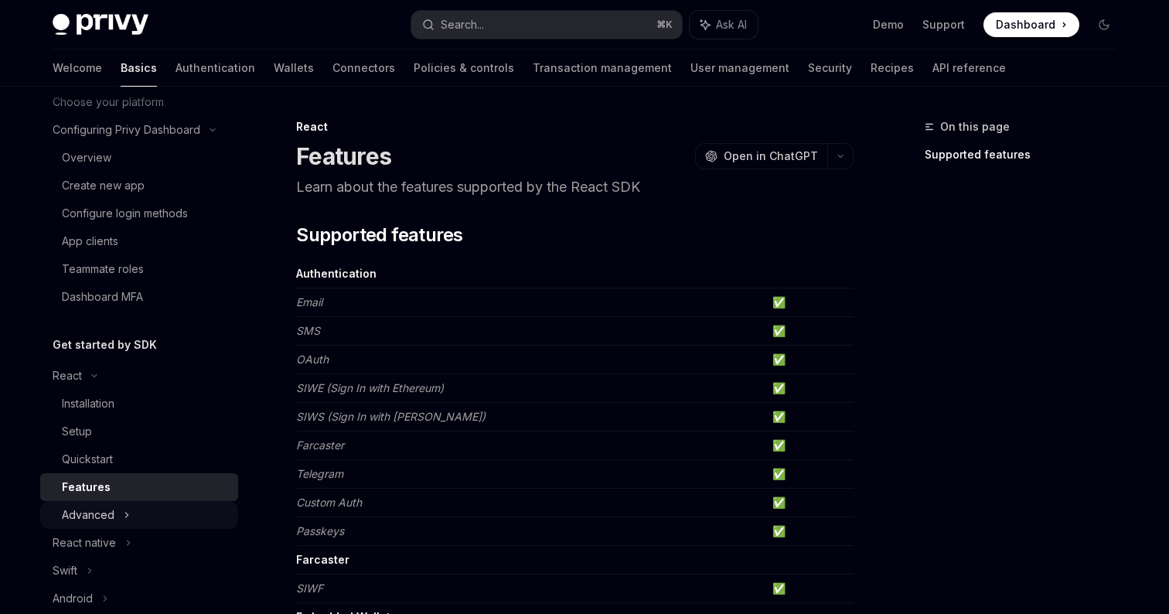
click at [126, 507] on icon at bounding box center [127, 515] width 6 height 19
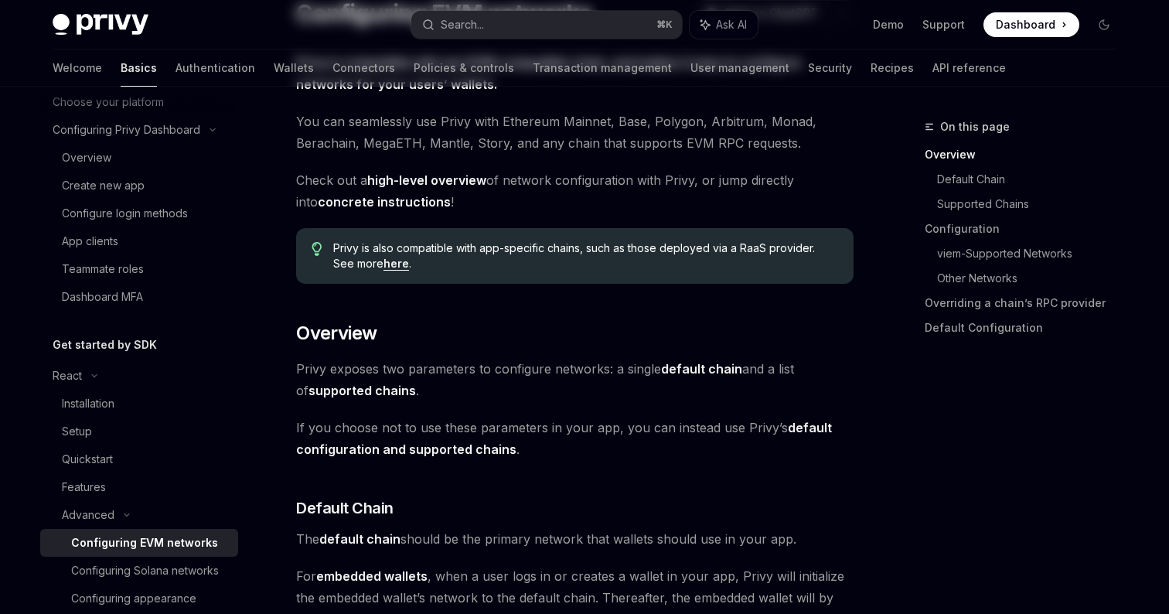
scroll to position [182, 0]
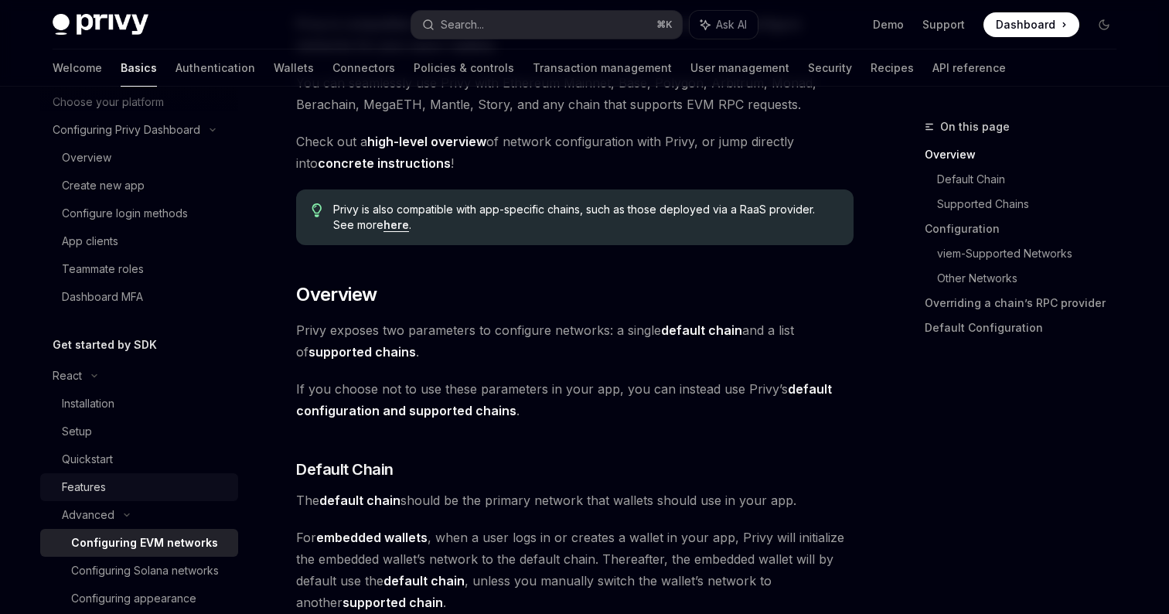
click at [119, 492] on div "Features" at bounding box center [145, 487] width 167 height 19
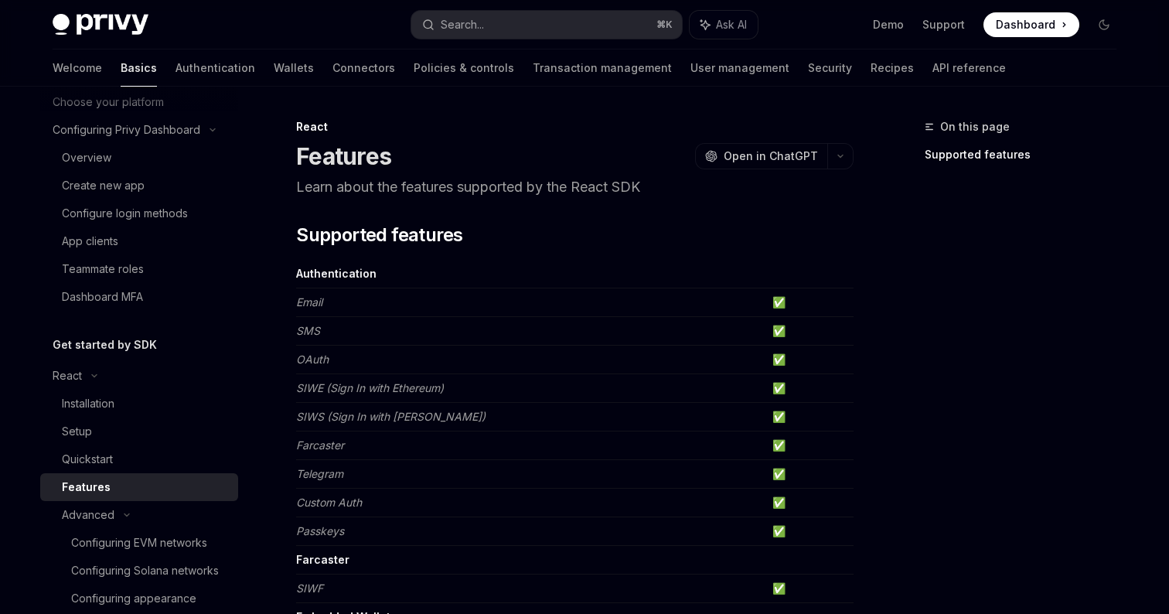
click at [326, 309] on td "Email" at bounding box center [531, 302] width 470 height 29
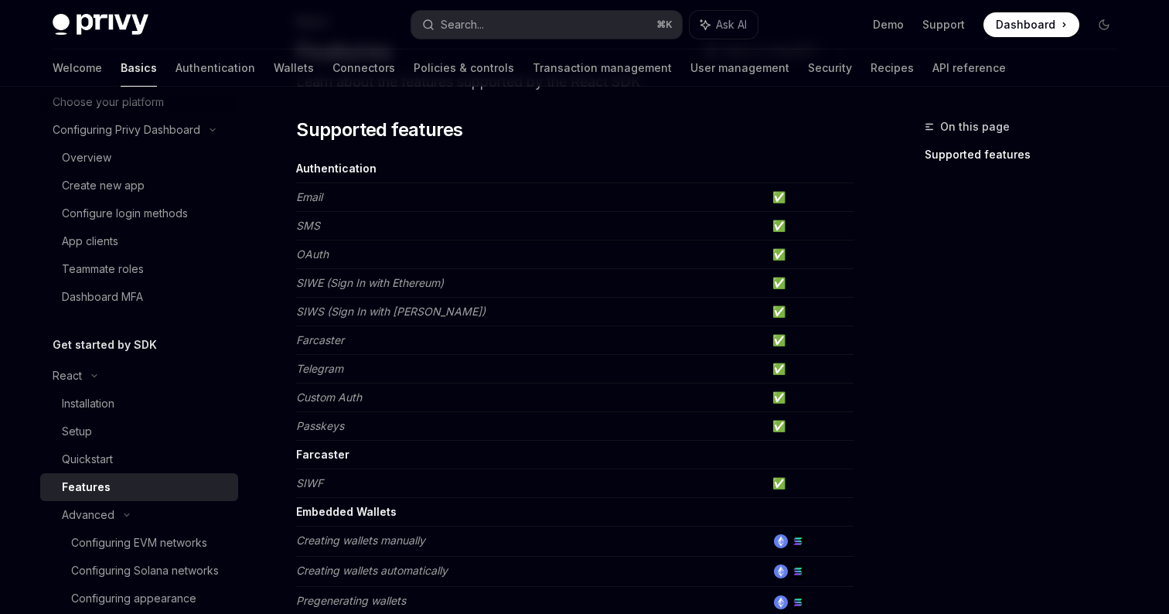
scroll to position [110, 0]
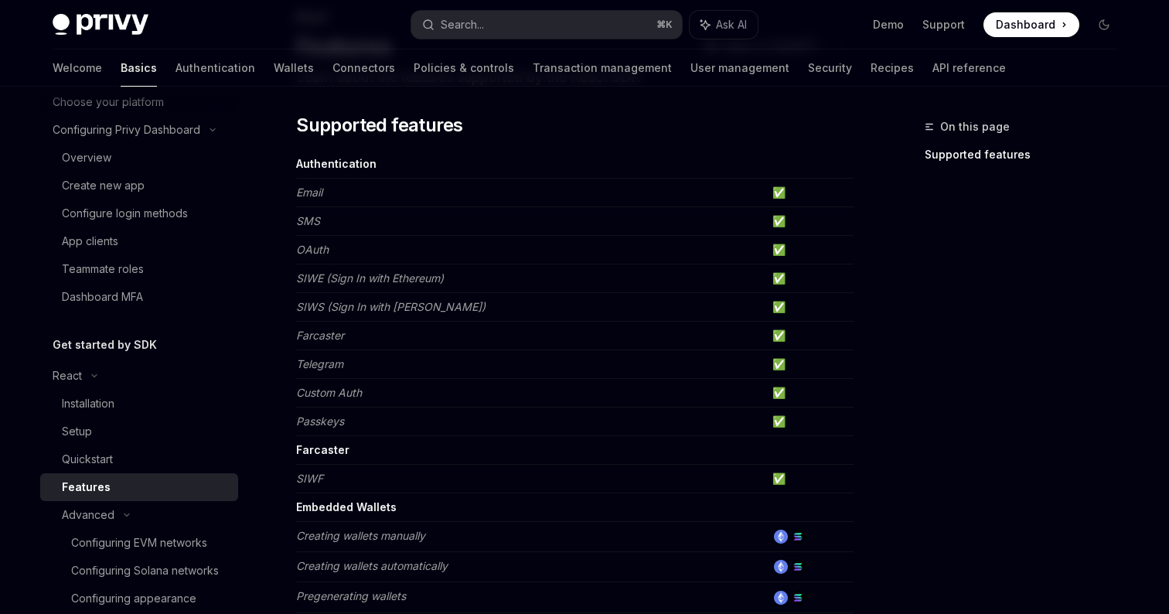
click at [356, 423] on td "Passkeys" at bounding box center [531, 421] width 470 height 29
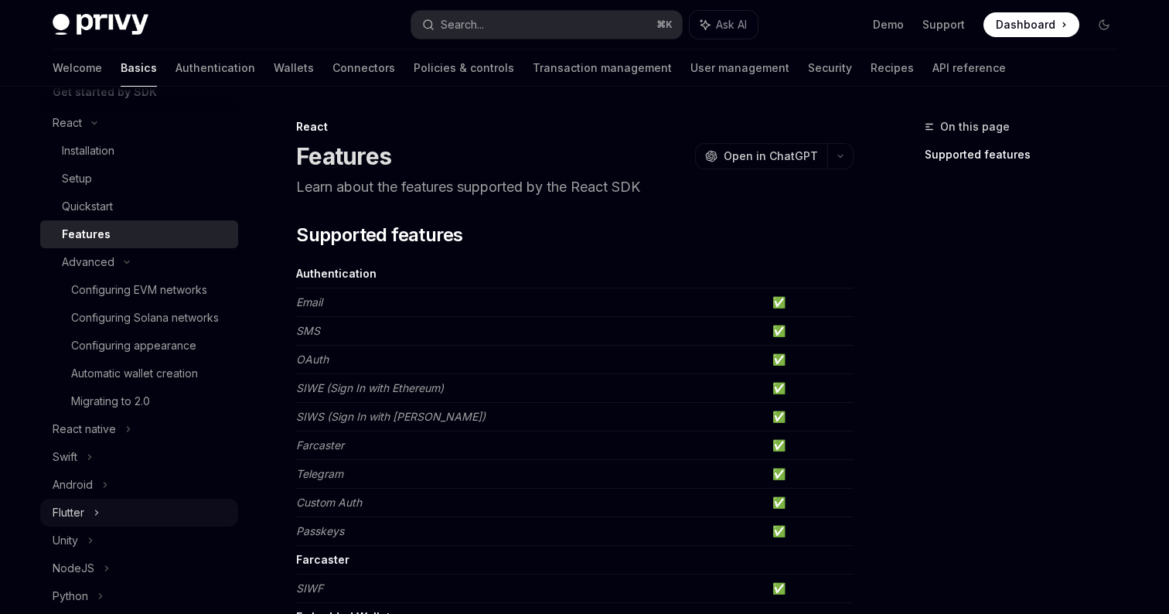
scroll to position [292, 0]
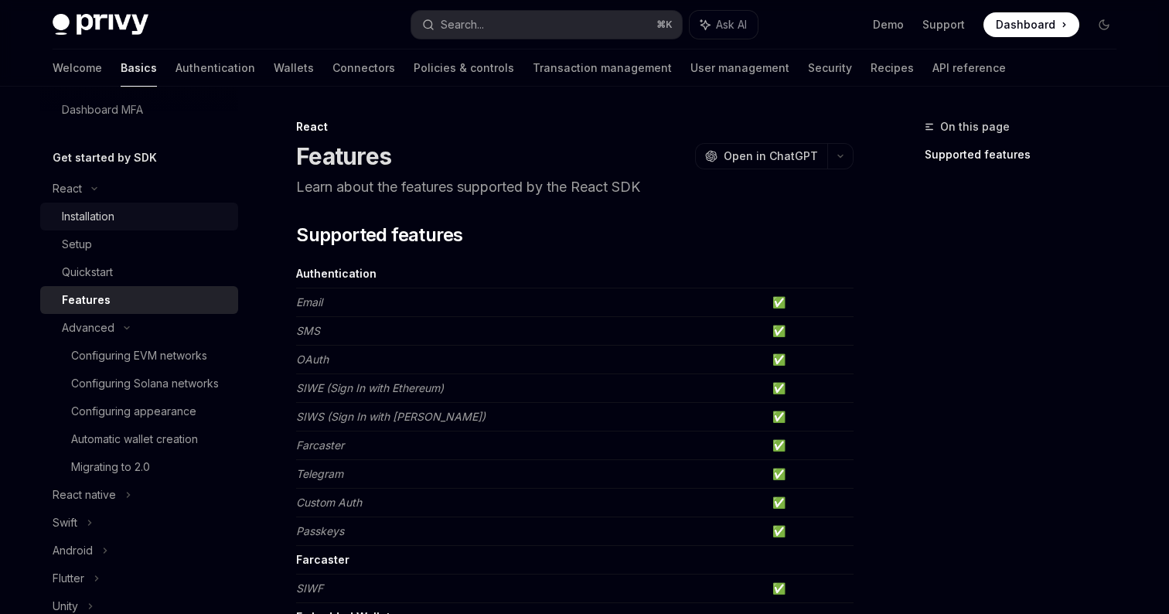
click at [104, 225] on div "Installation" at bounding box center [88, 216] width 53 height 19
click at [104, 245] on div "Setup" at bounding box center [145, 244] width 167 height 19
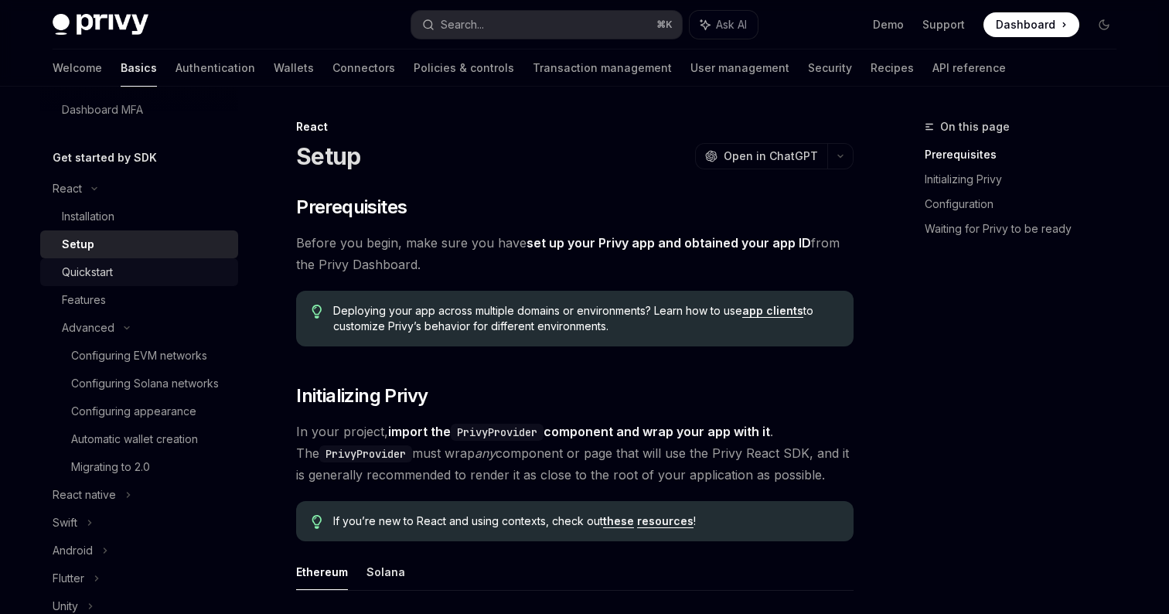
click at [104, 271] on div "Quickstart" at bounding box center [87, 272] width 51 height 19
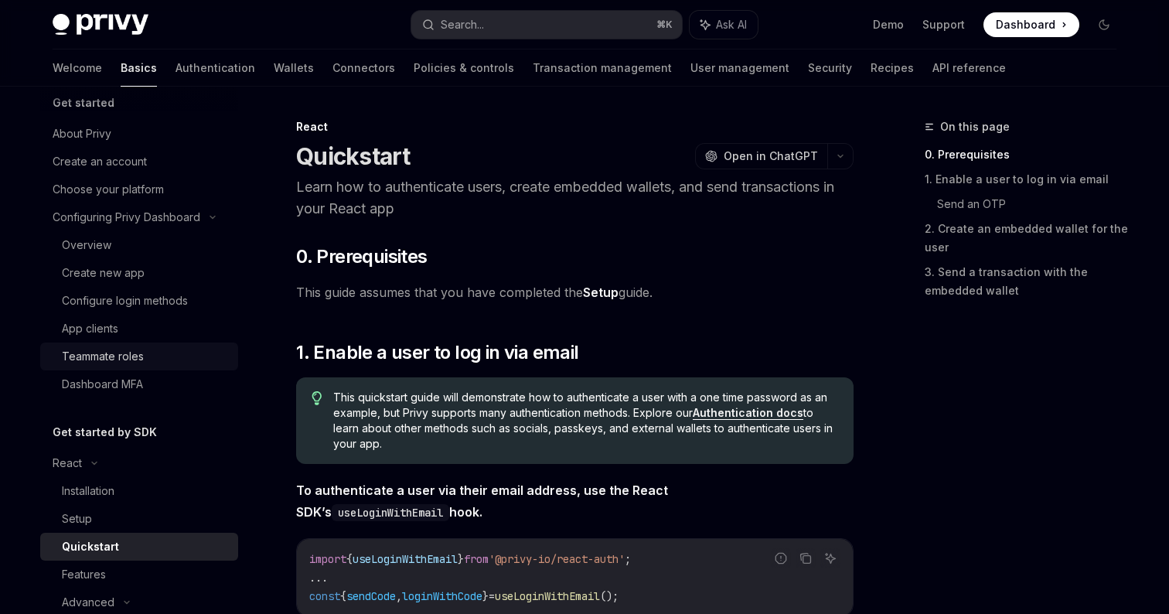
scroll to position [5, 0]
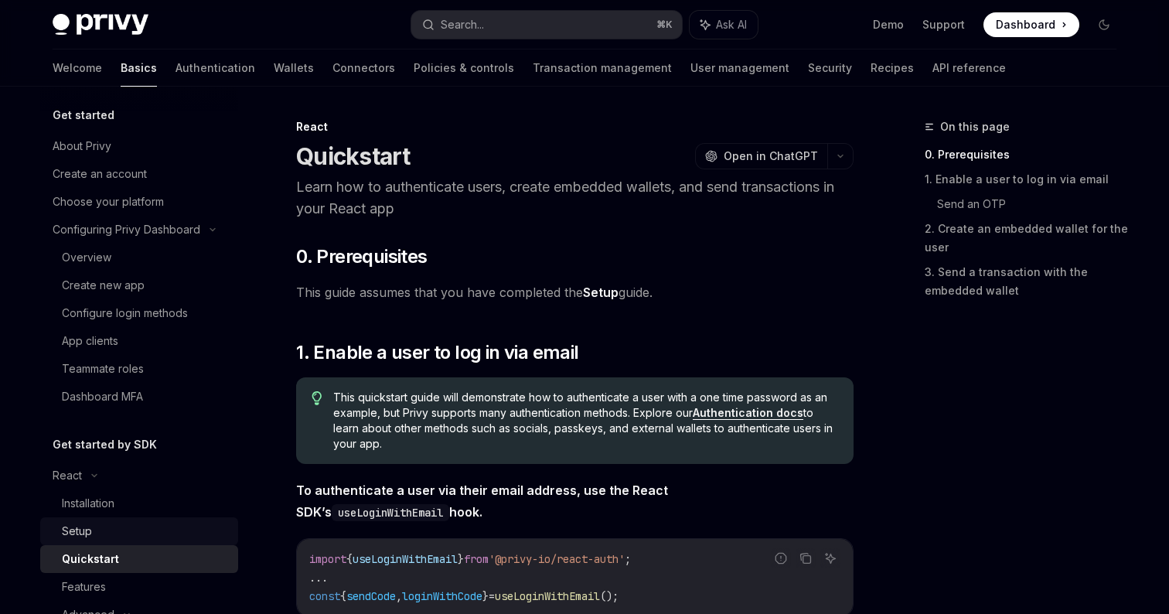
click at [95, 534] on div "Setup" at bounding box center [145, 531] width 167 height 19
type textarea "*"
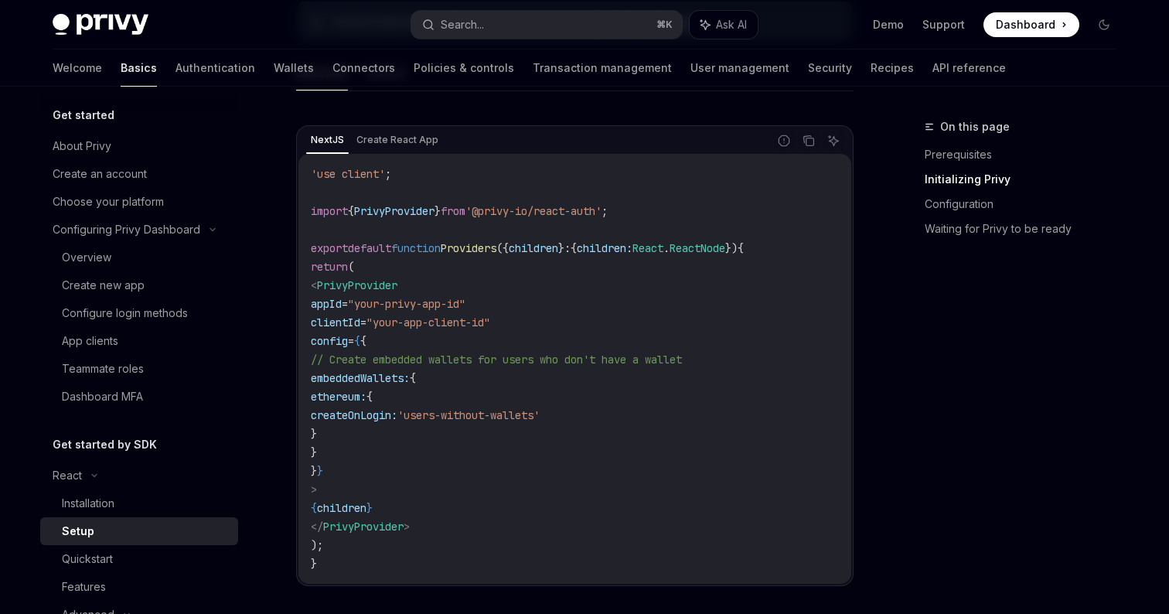
scroll to position [493, 0]
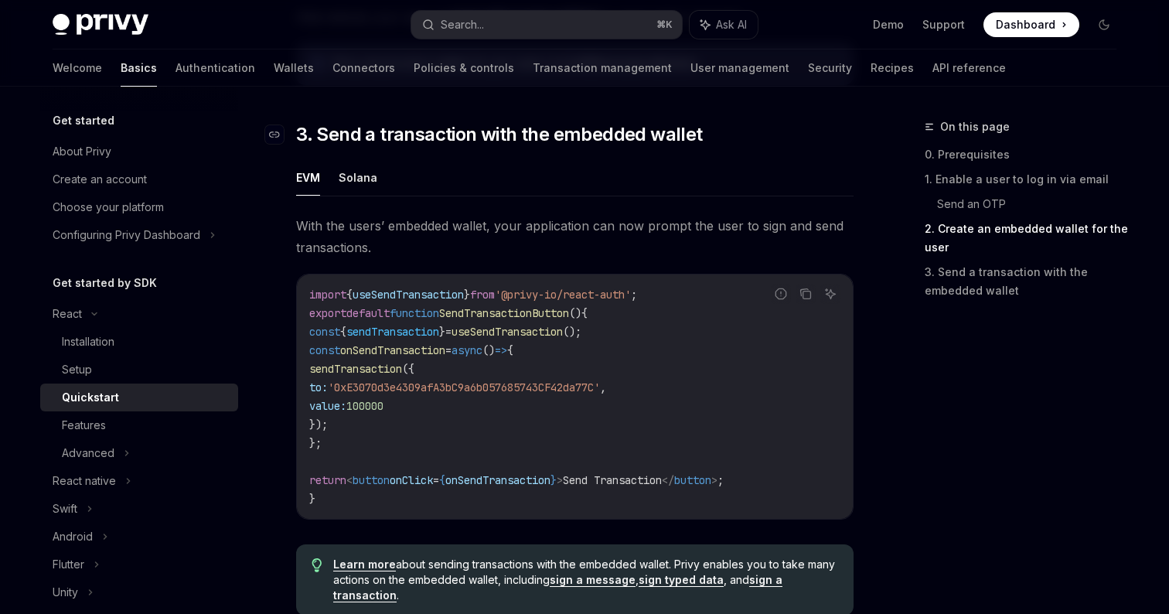
scroll to position [1323, 0]
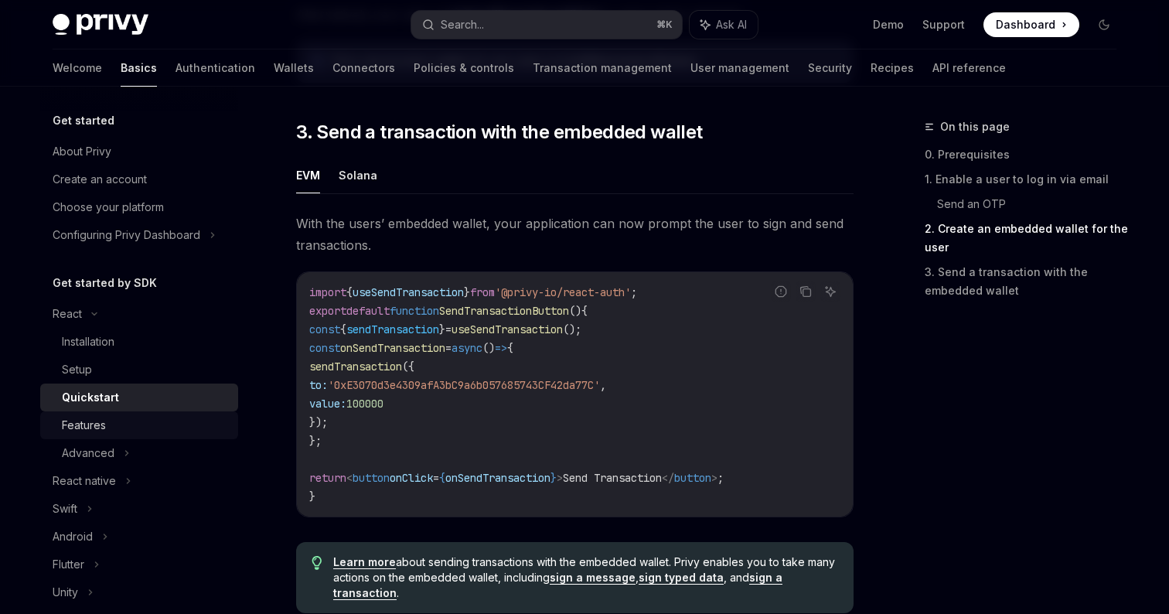
click at [168, 427] on div "Features" at bounding box center [145, 425] width 167 height 19
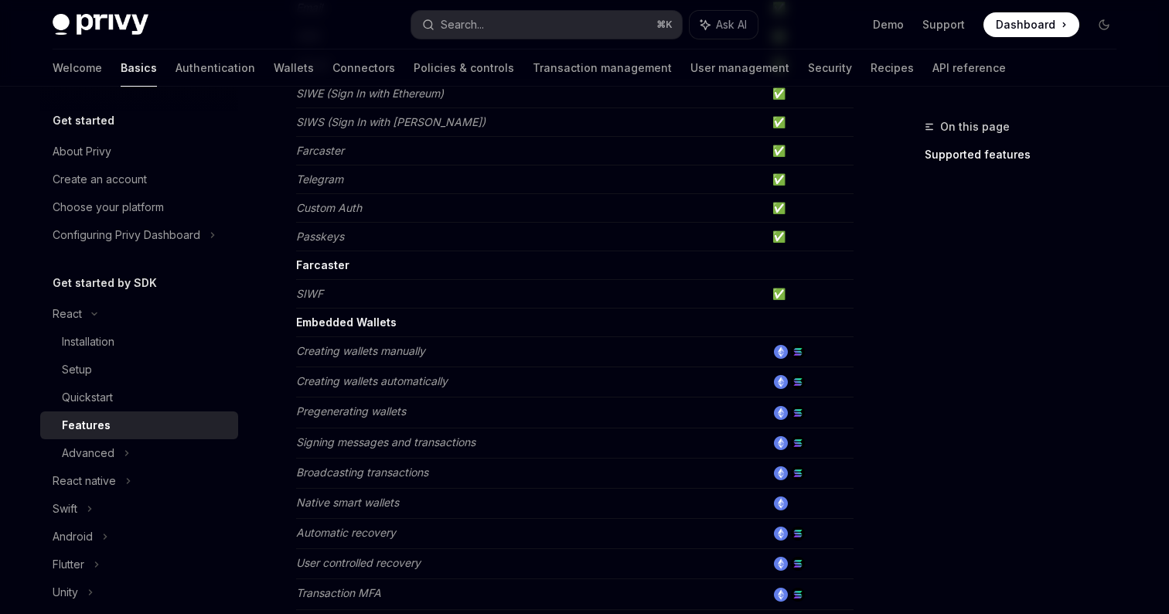
scroll to position [308, 0]
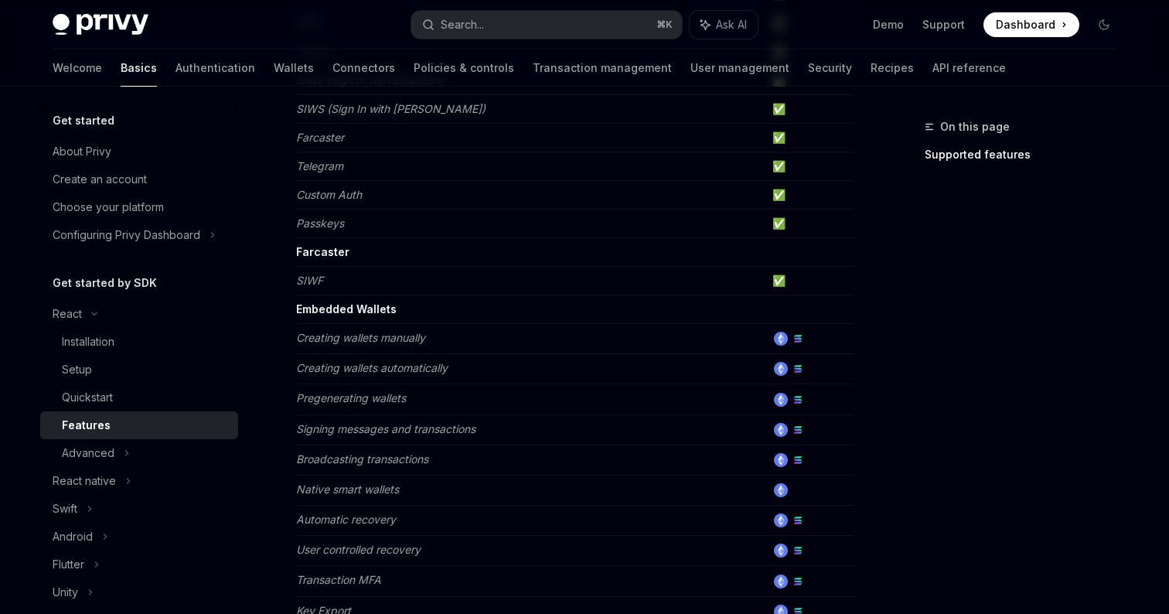
click at [362, 337] on em "Creating wallets manually" at bounding box center [360, 337] width 129 height 13
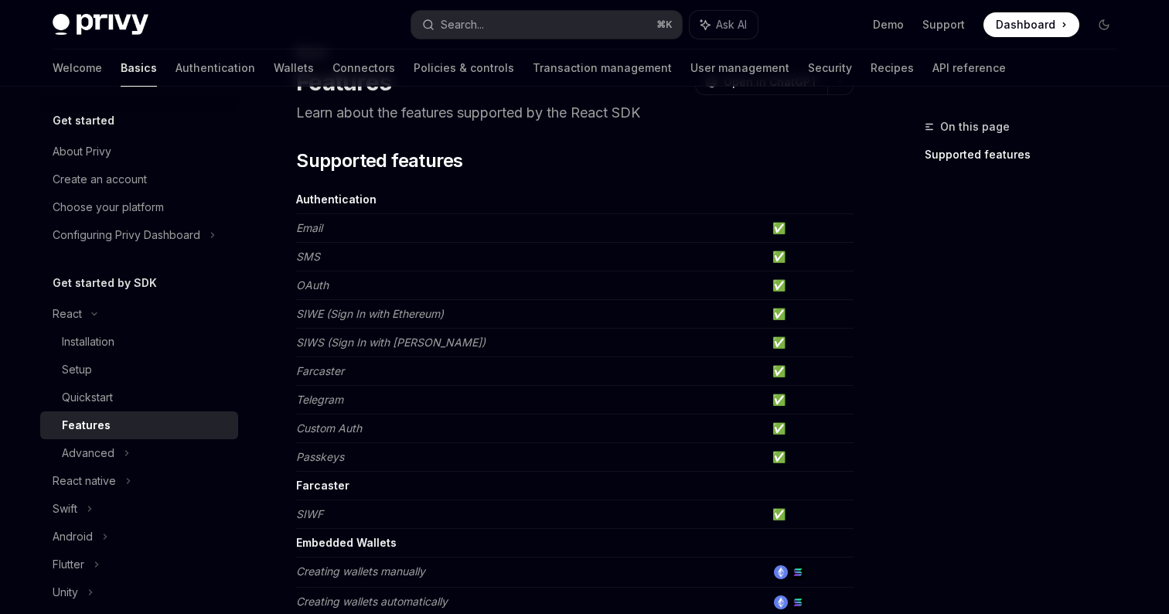
scroll to position [77, 0]
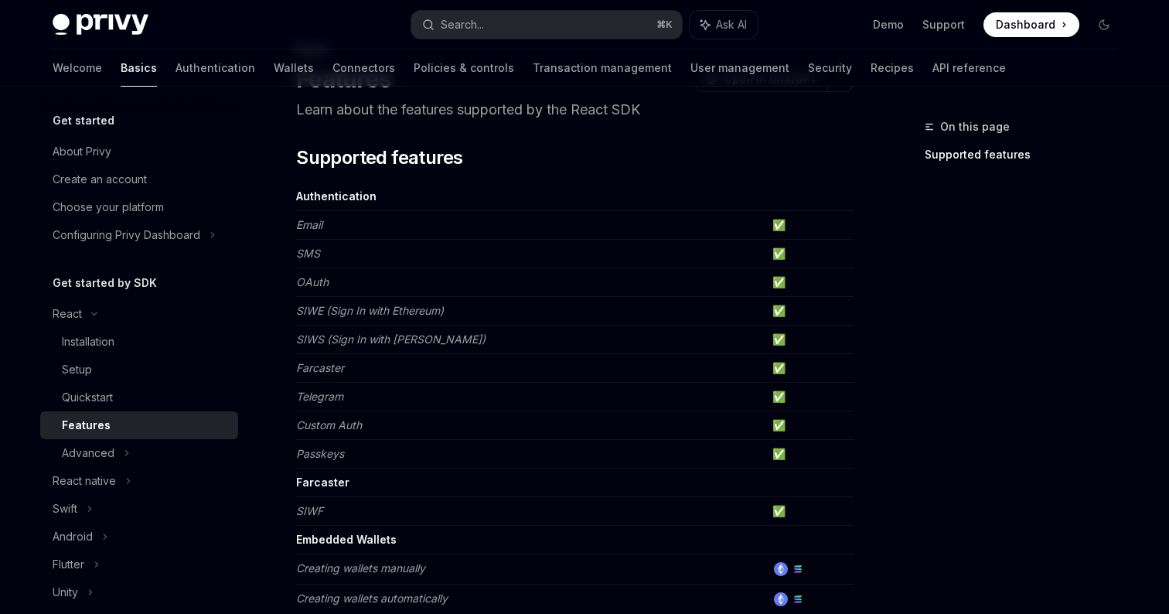
click at [349, 308] on em "SIWE (Sign In with Ethereum)" at bounding box center [370, 310] width 148 height 13
click at [361, 346] on td "SIWS (Sign In with Solana)" at bounding box center [531, 339] width 470 height 29
click at [359, 408] on td "Telegram" at bounding box center [531, 397] width 470 height 29
click at [333, 244] on td "SMS" at bounding box center [531, 254] width 470 height 29
click at [333, 220] on td "Email" at bounding box center [531, 225] width 470 height 29
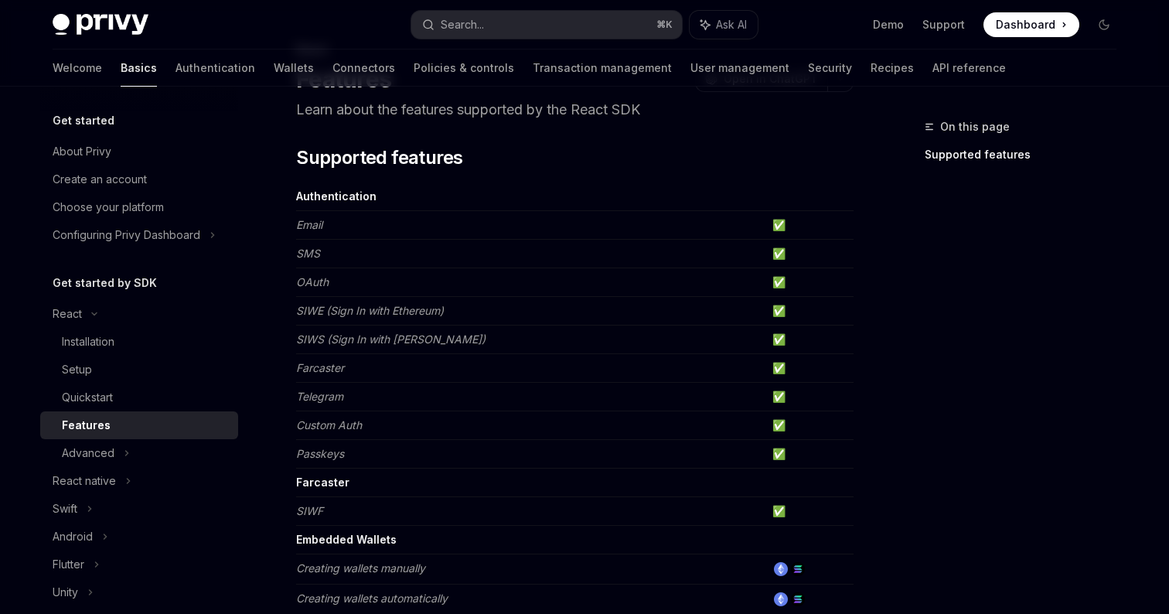
click at [352, 460] on td "Passkeys" at bounding box center [531, 454] width 470 height 29
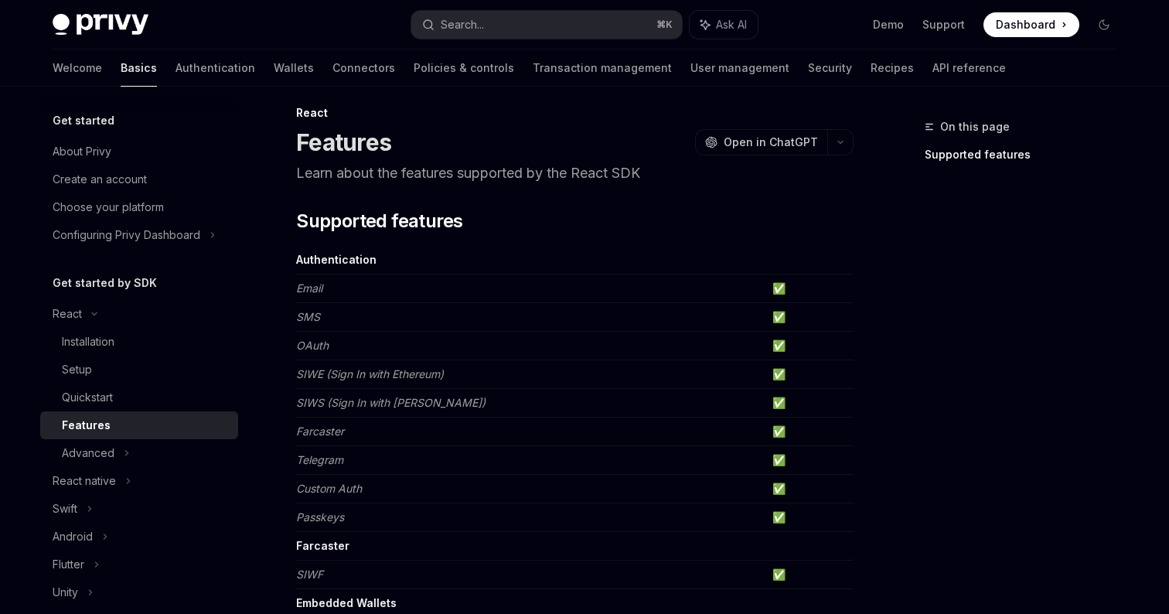
scroll to position [0, 0]
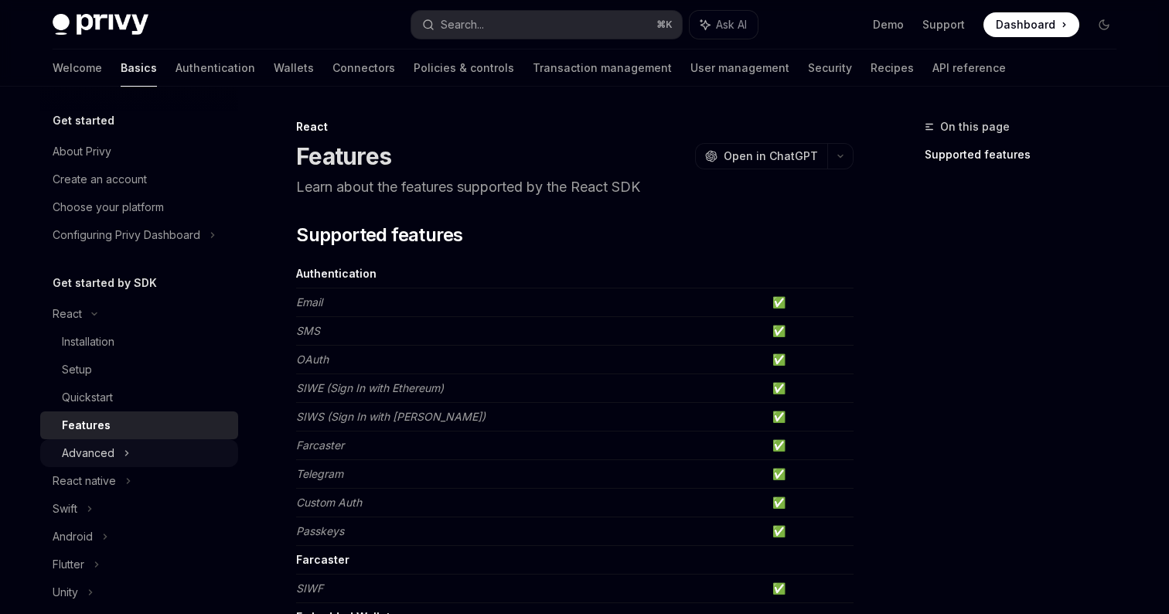
click at [142, 455] on div "Advanced" at bounding box center [139, 453] width 198 height 28
type textarea "*"
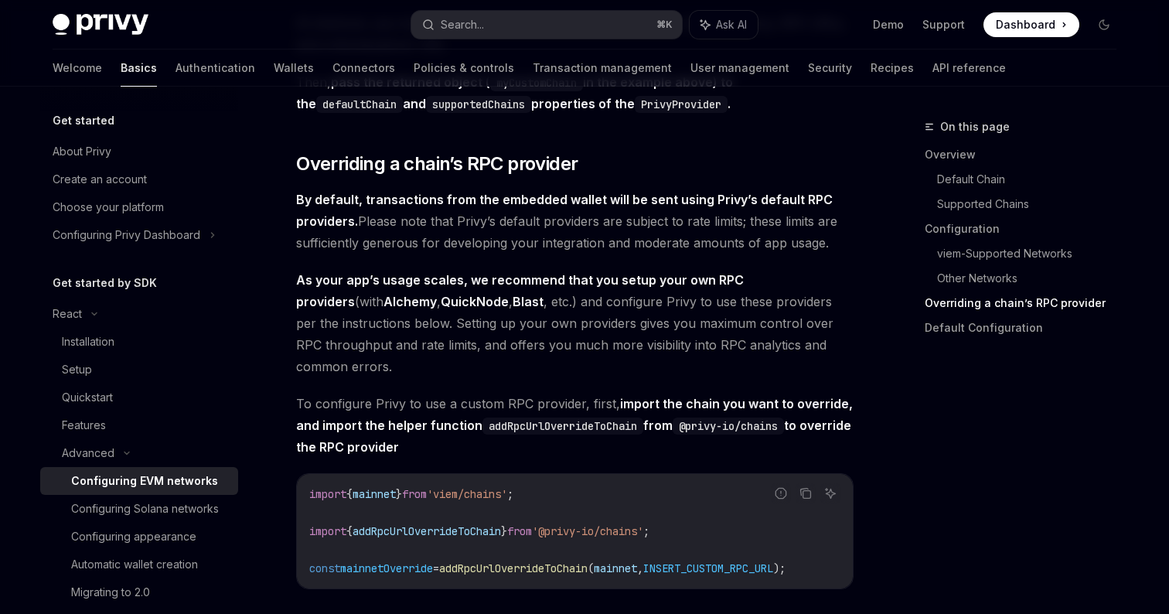
scroll to position [3479, 0]
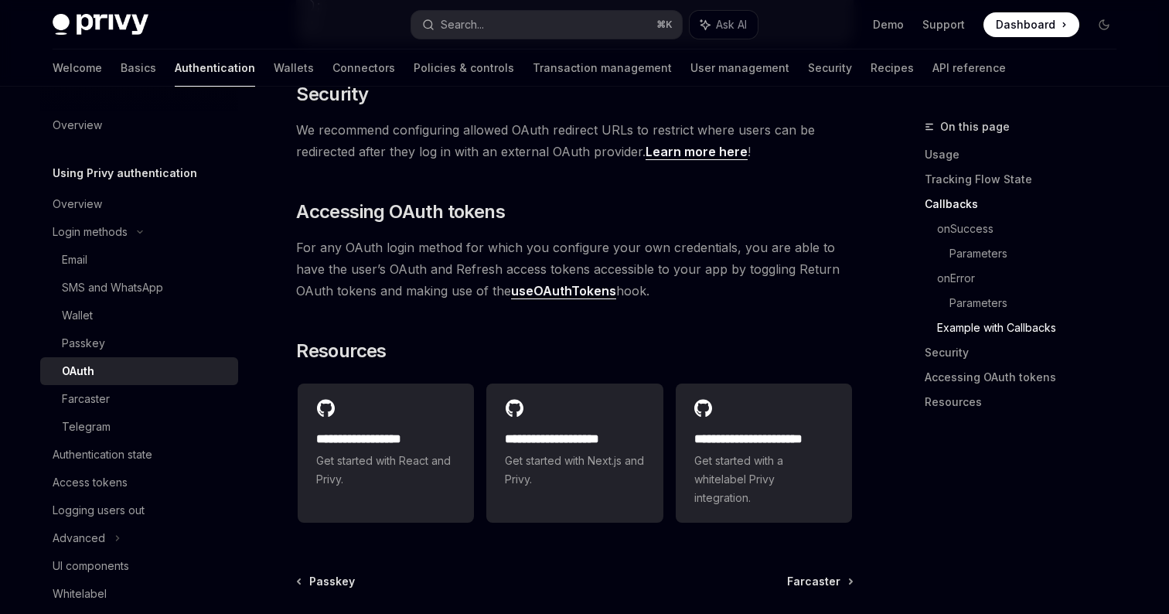
scroll to position [3335, 0]
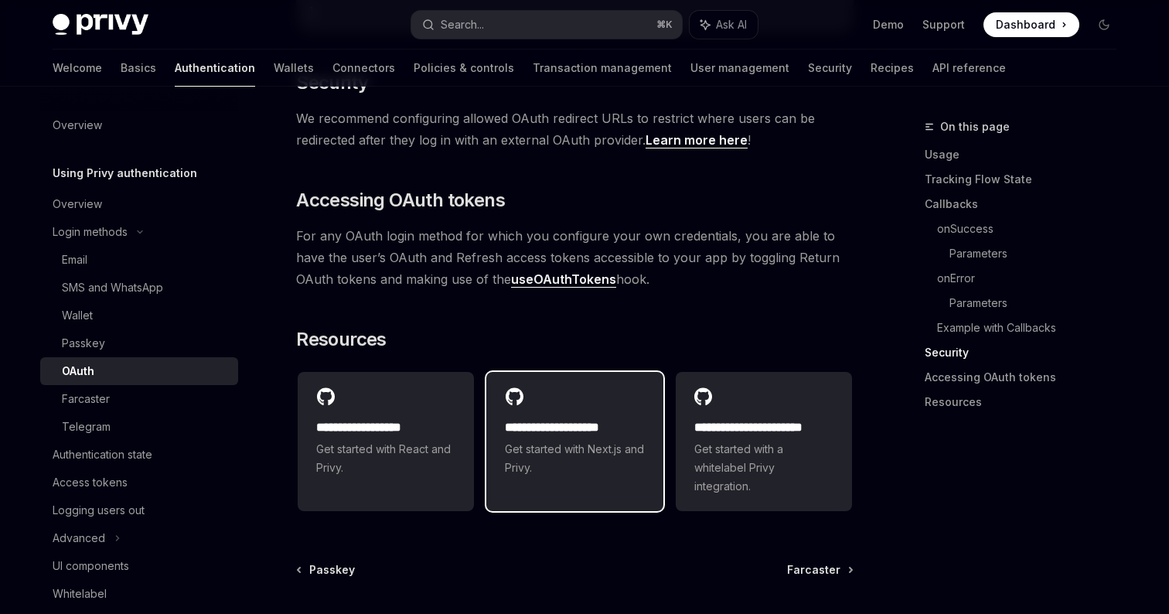
click at [548, 448] on span "Get started with Next.js and Privy." at bounding box center [574, 458] width 139 height 37
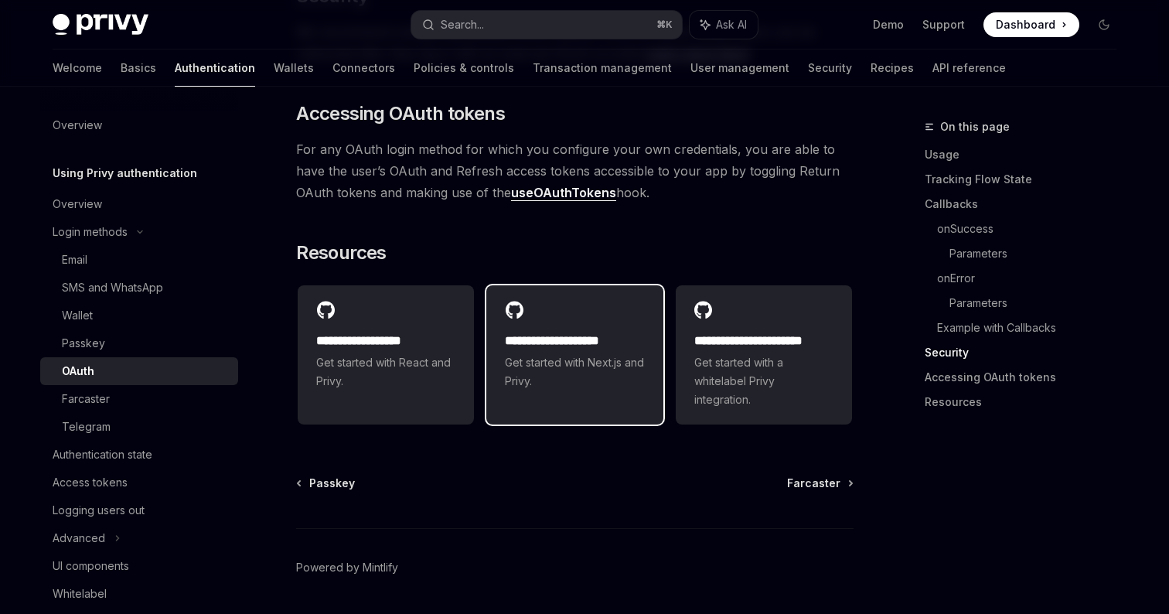
scroll to position [3426, 0]
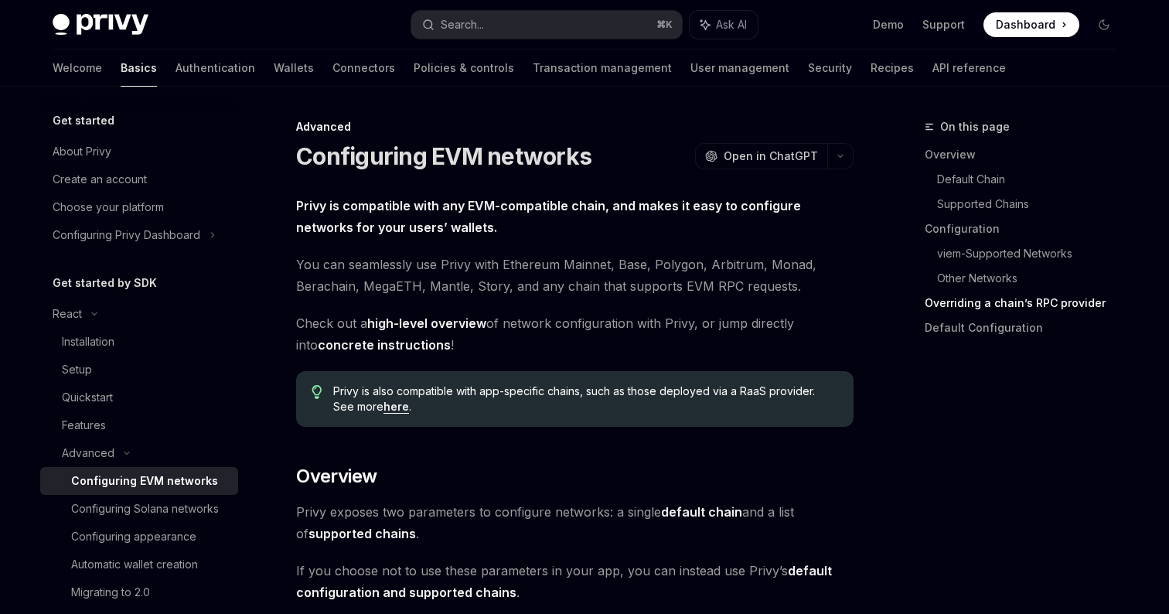
scroll to position [3479, 0]
